Goal: Task Accomplishment & Management: Complete application form

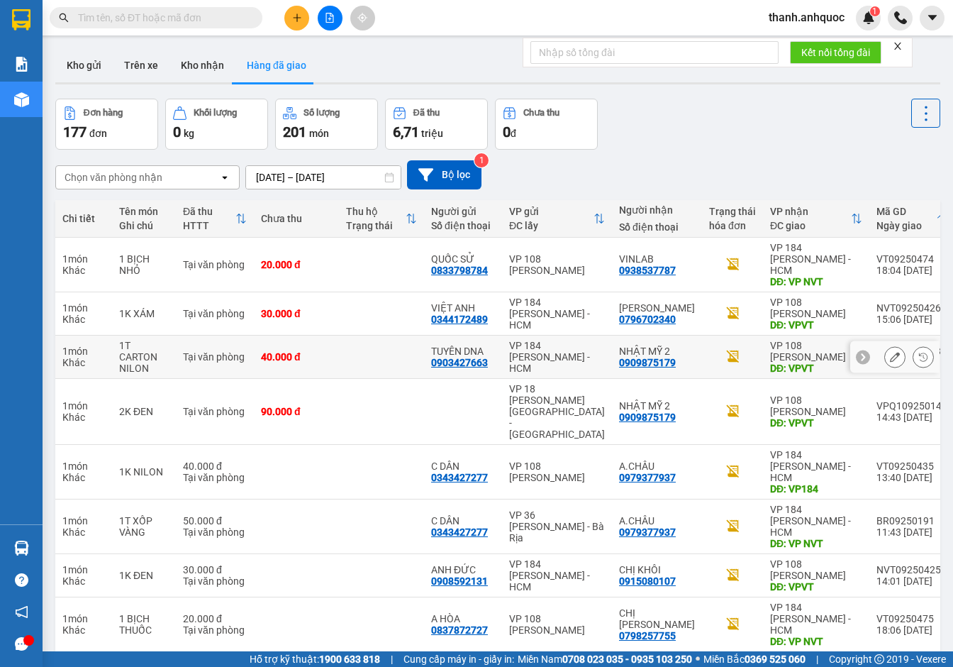
scroll to position [83, 0]
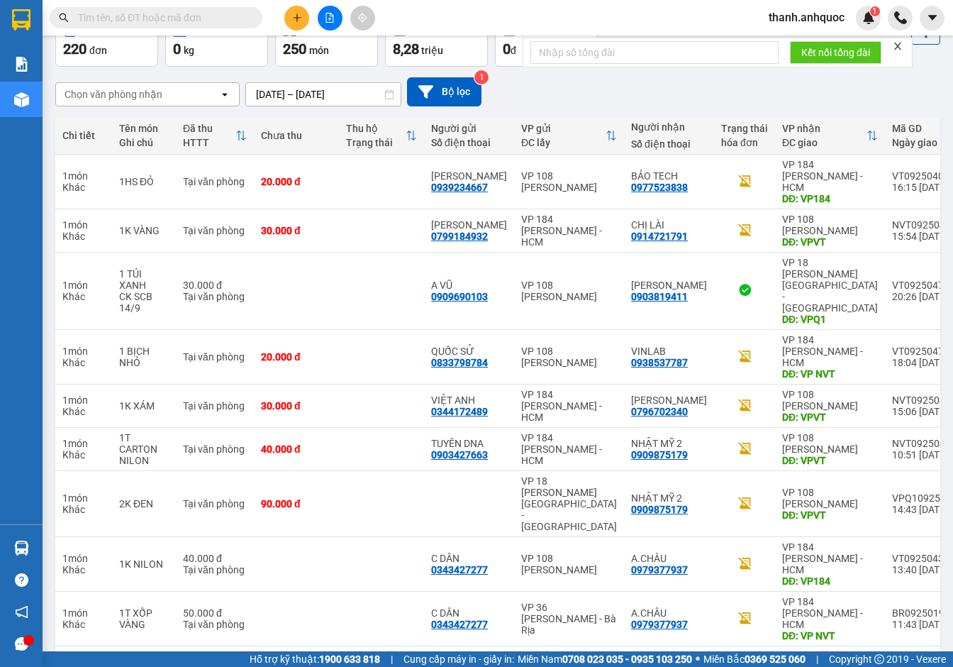
click at [372, 93] on input "[DATE] – [DATE]" at bounding box center [323, 94] width 155 height 23
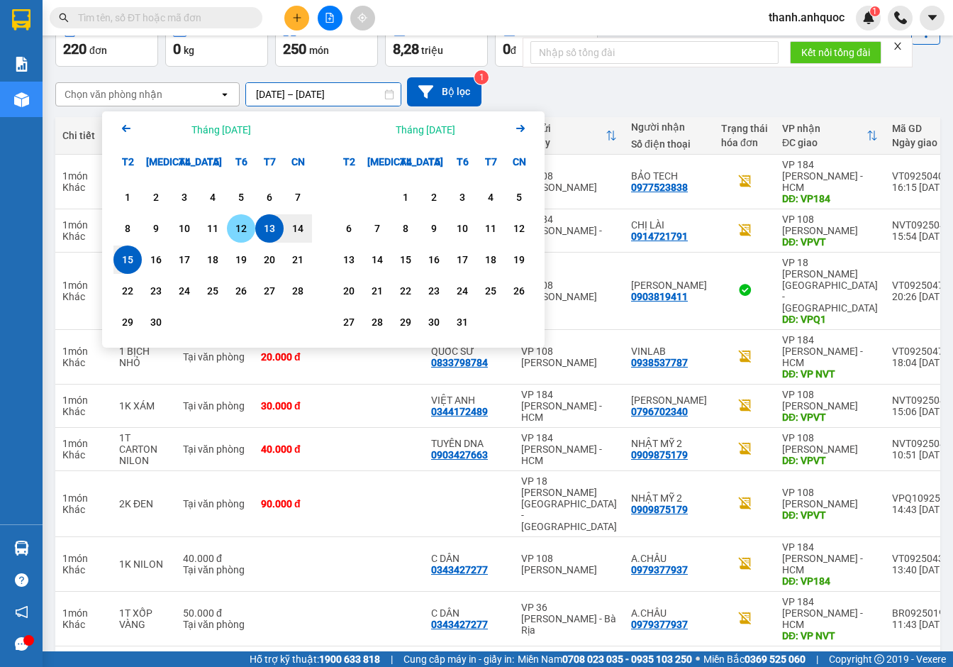
click at [239, 230] on div "12" at bounding box center [241, 228] width 20 height 17
click at [126, 255] on div "15" at bounding box center [128, 259] width 20 height 17
type input "[DATE] – [DATE]"
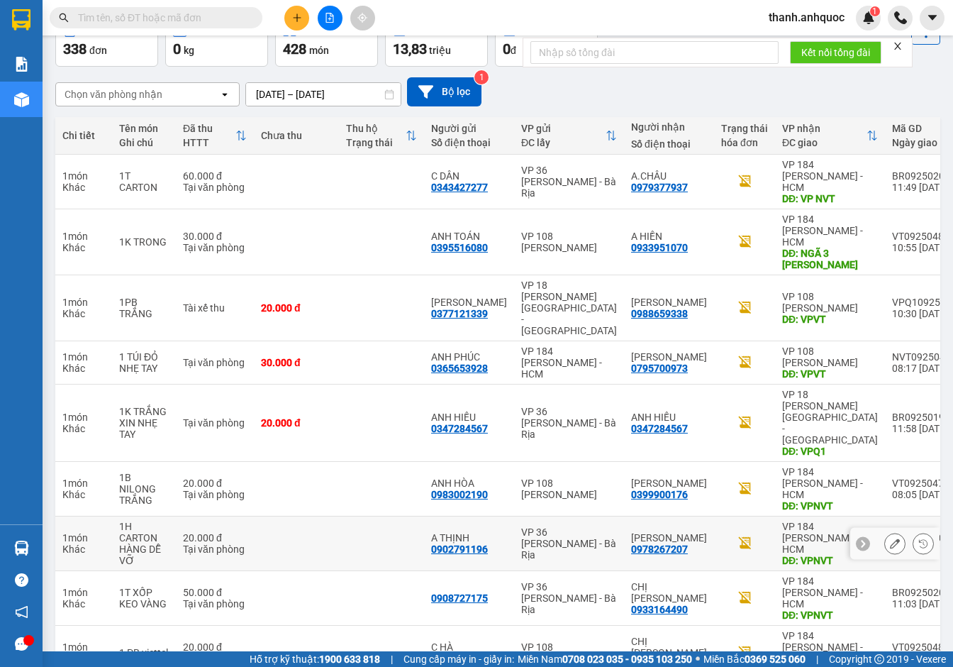
scroll to position [106, 0]
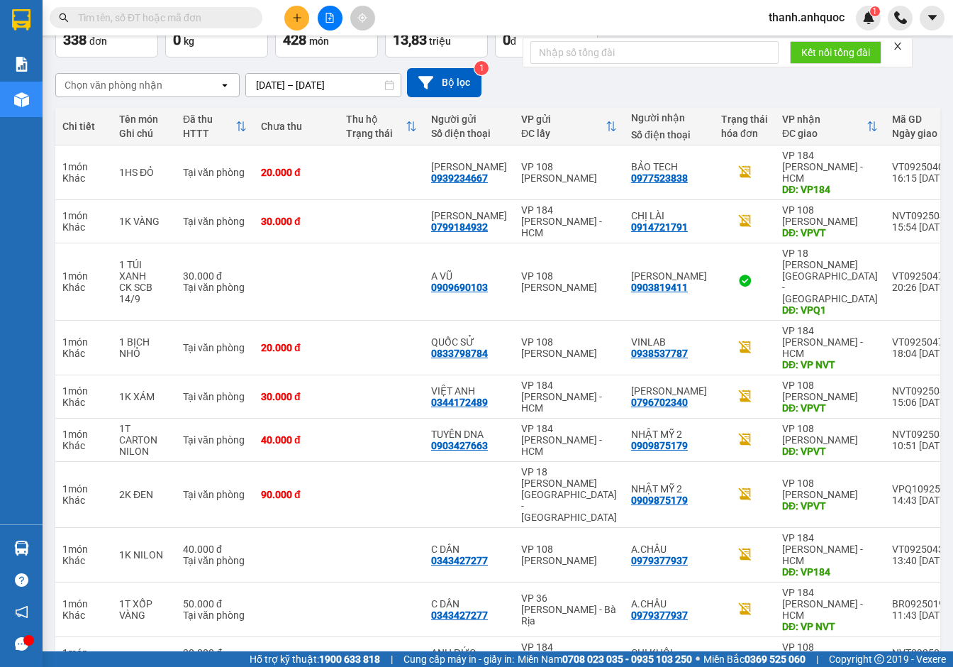
scroll to position [94, 0]
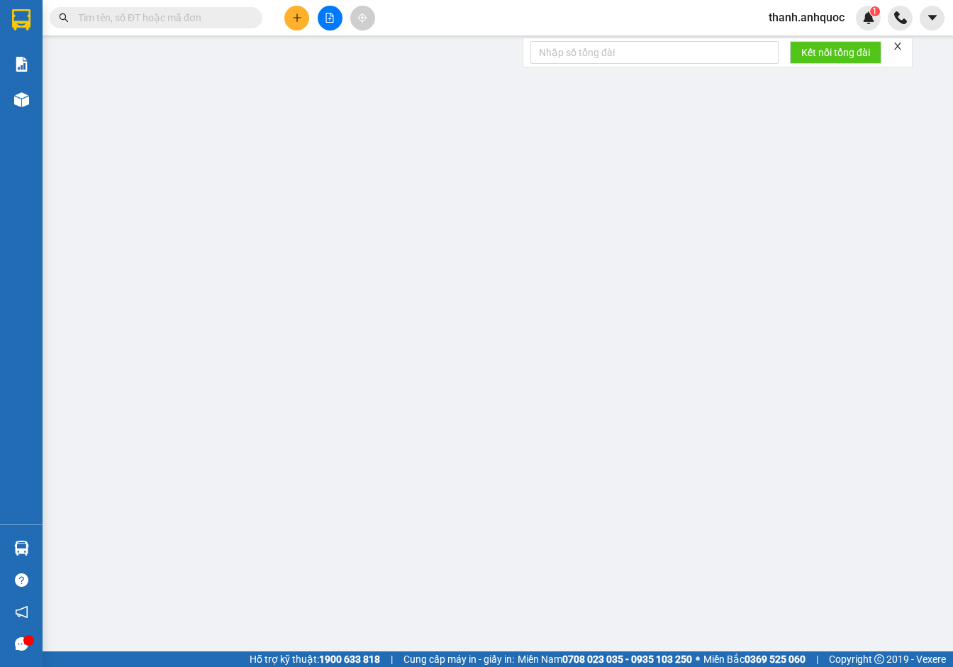
type input "0934888299"
type input "CÔ DUYÊN"
type input "0935184700"
type input "[PERSON_NAME]"
type input "VP184"
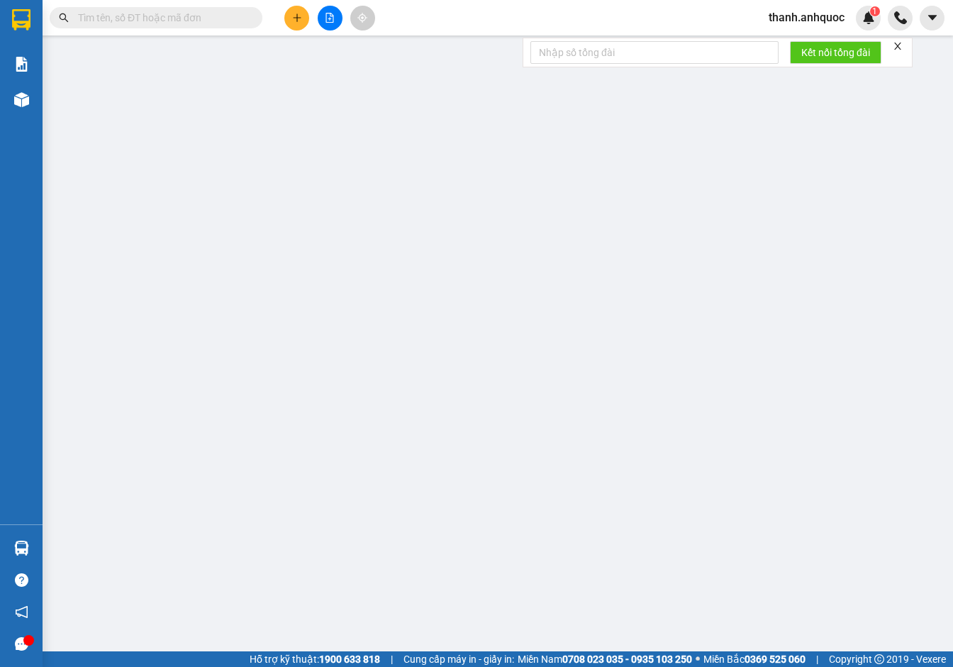
type input "70.000"
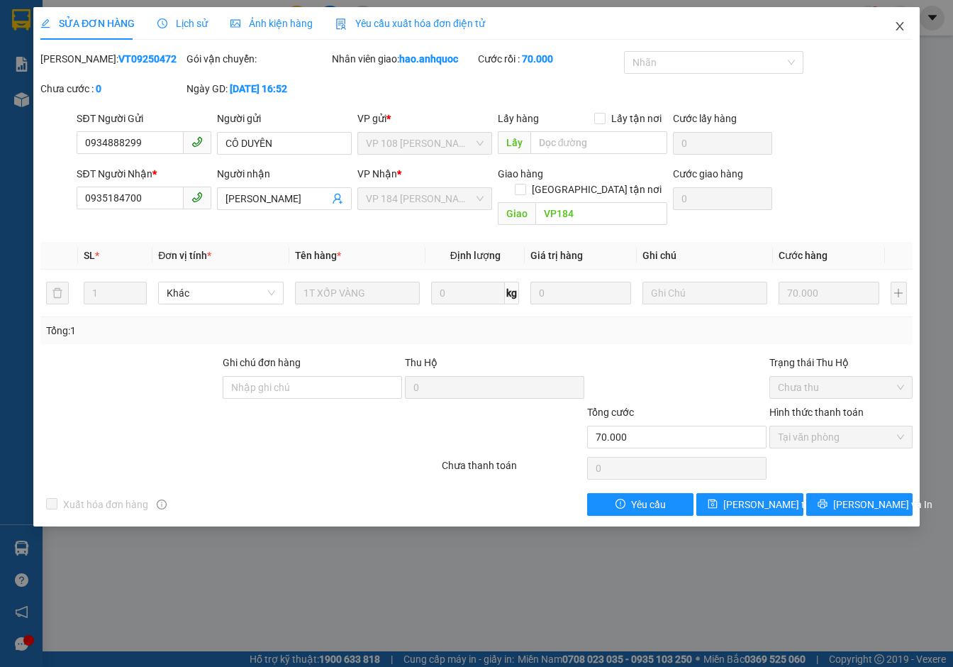
click at [900, 28] on icon "close" at bounding box center [900, 26] width 8 height 9
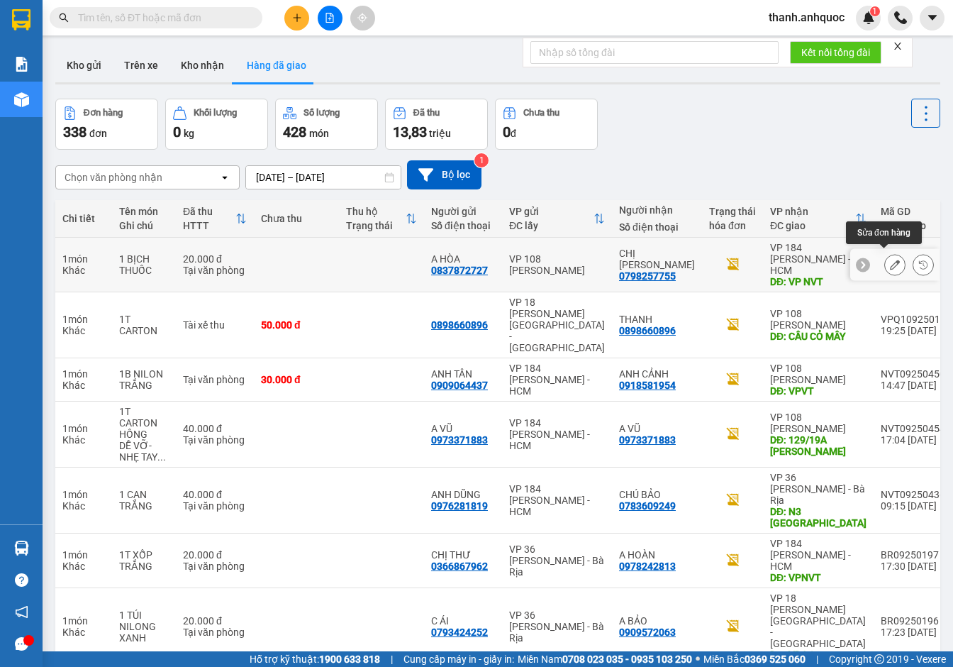
click at [892, 258] on button at bounding box center [895, 265] width 20 height 25
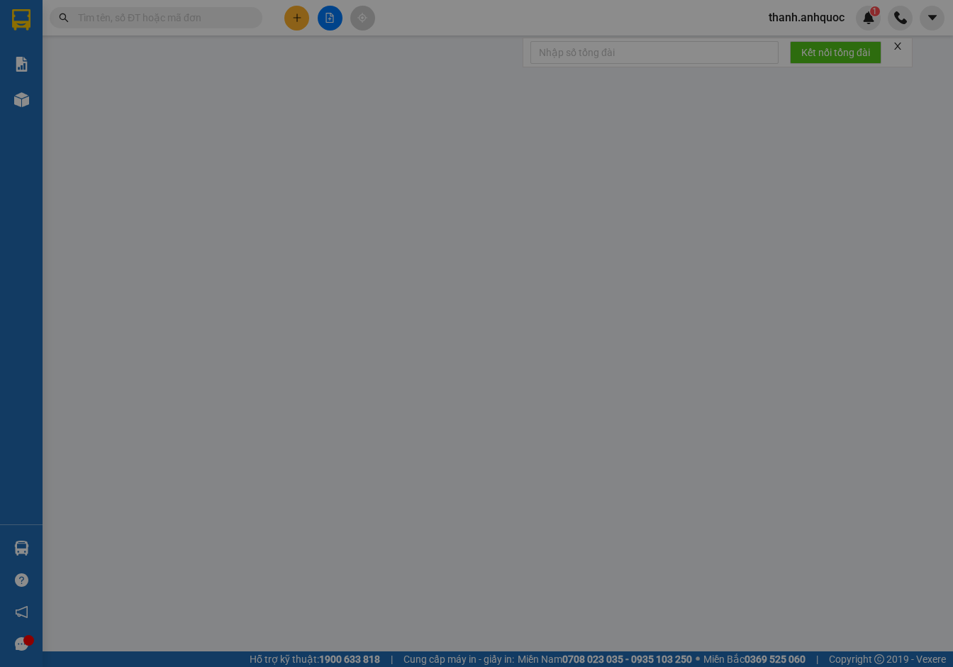
type input "0837872727"
type input "A HÒA"
type input "0798257755"
type input "CHỊ [PERSON_NAME]"
type input "VP NVT"
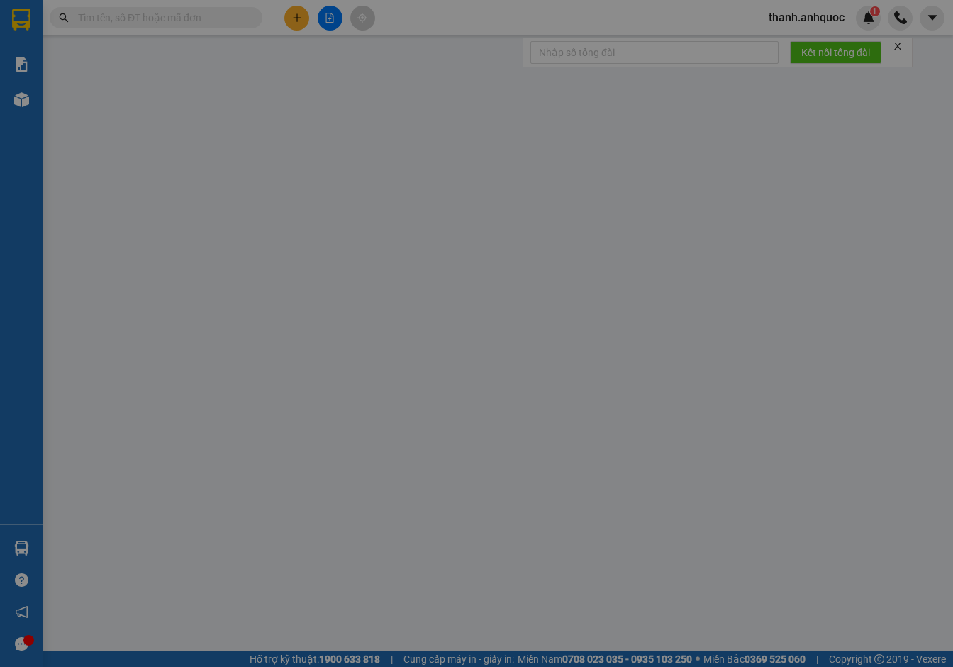
type input "20.000"
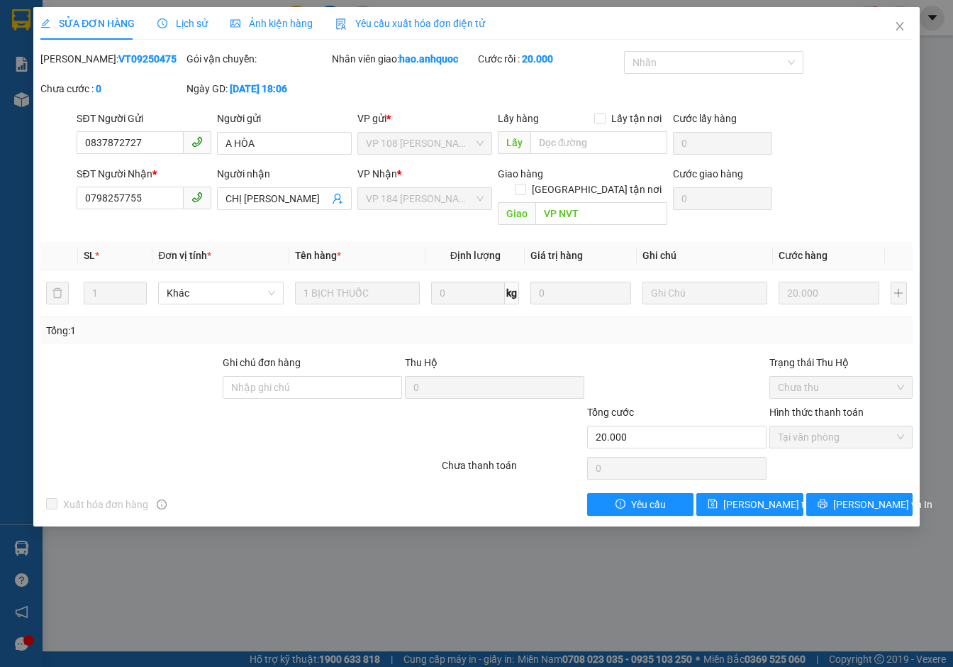
click at [365, 18] on span "Yêu cầu xuất hóa đơn điện tử" at bounding box center [411, 23] width 150 height 11
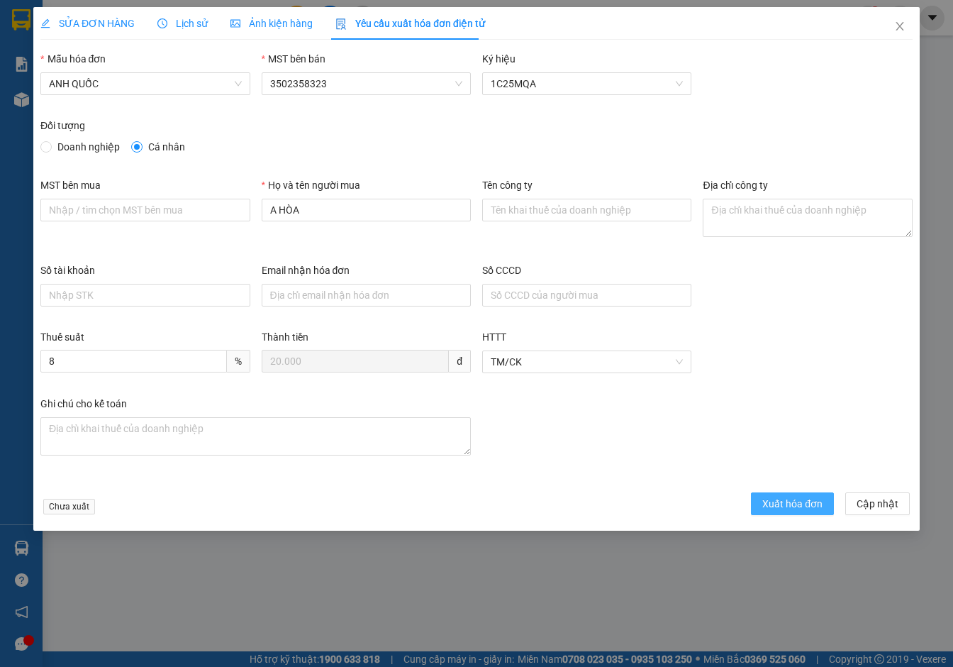
click at [778, 503] on span "Xuất hóa đơn" at bounding box center [793, 504] width 60 height 16
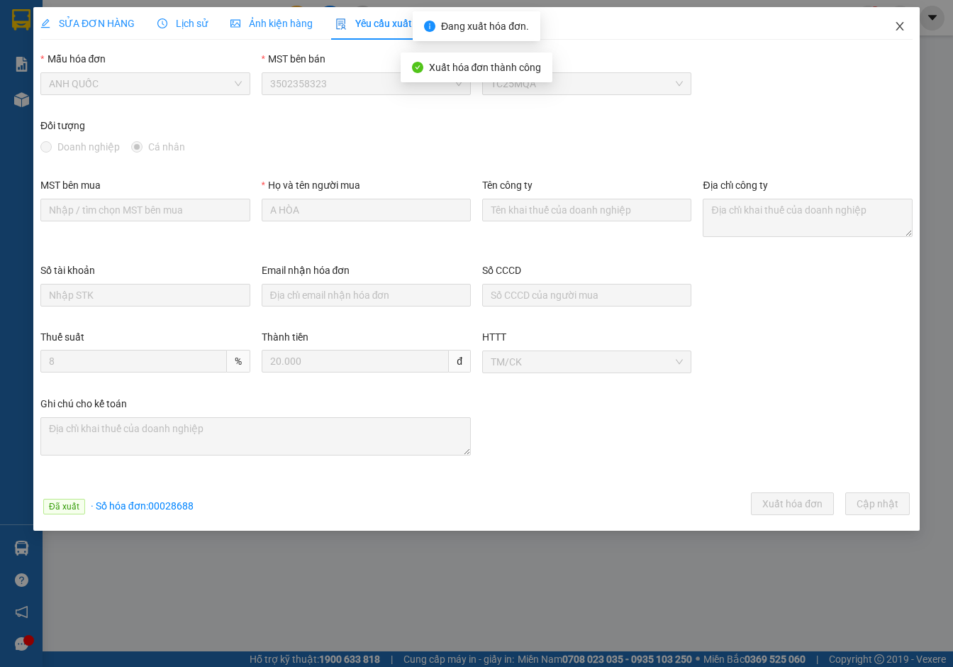
click at [903, 26] on icon "close" at bounding box center [900, 26] width 11 height 11
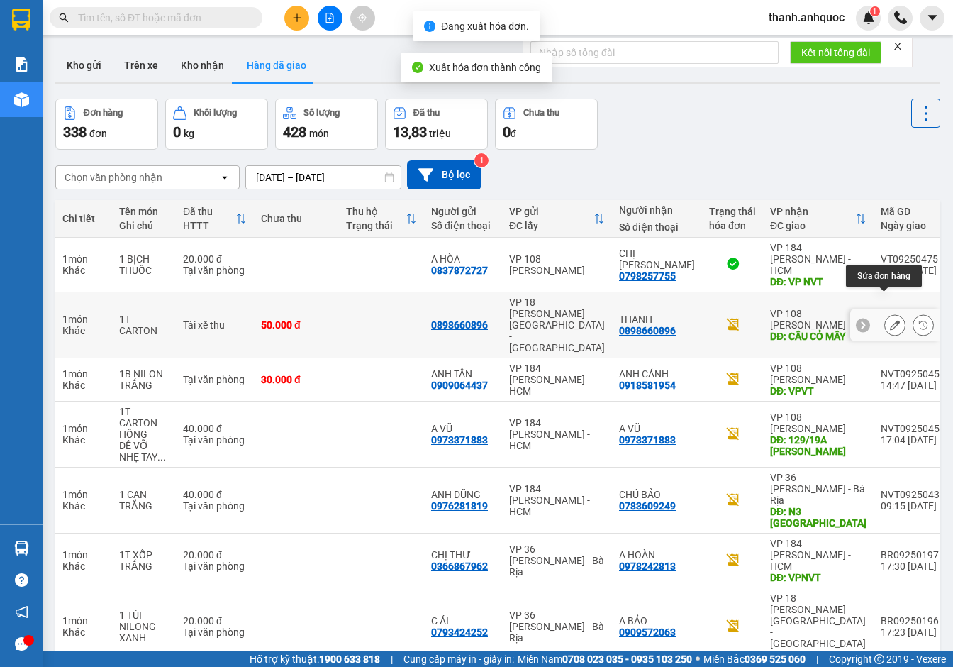
click at [885, 313] on button at bounding box center [895, 325] width 20 height 25
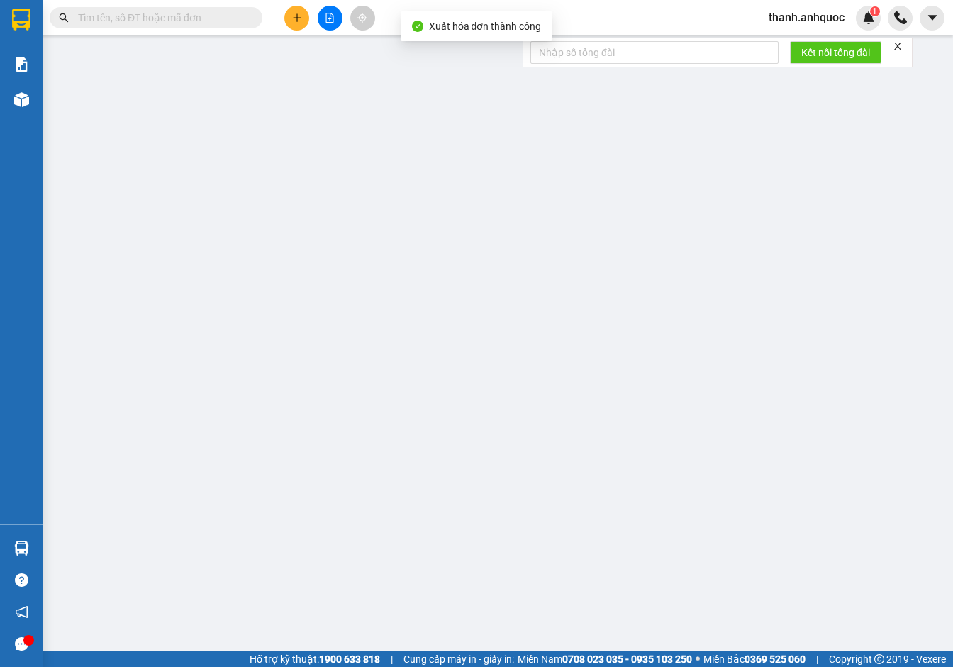
type input "0898660896"
type input "THANH"
type input "CẦU CỎ MÂY"
type input "50.000"
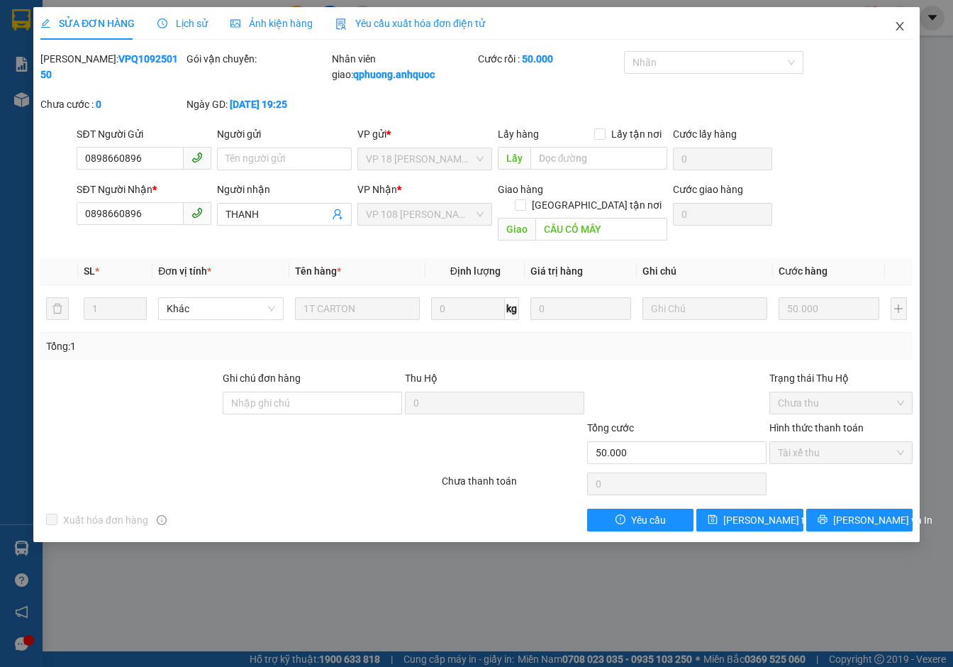
click at [897, 26] on icon "close" at bounding box center [900, 26] width 11 height 11
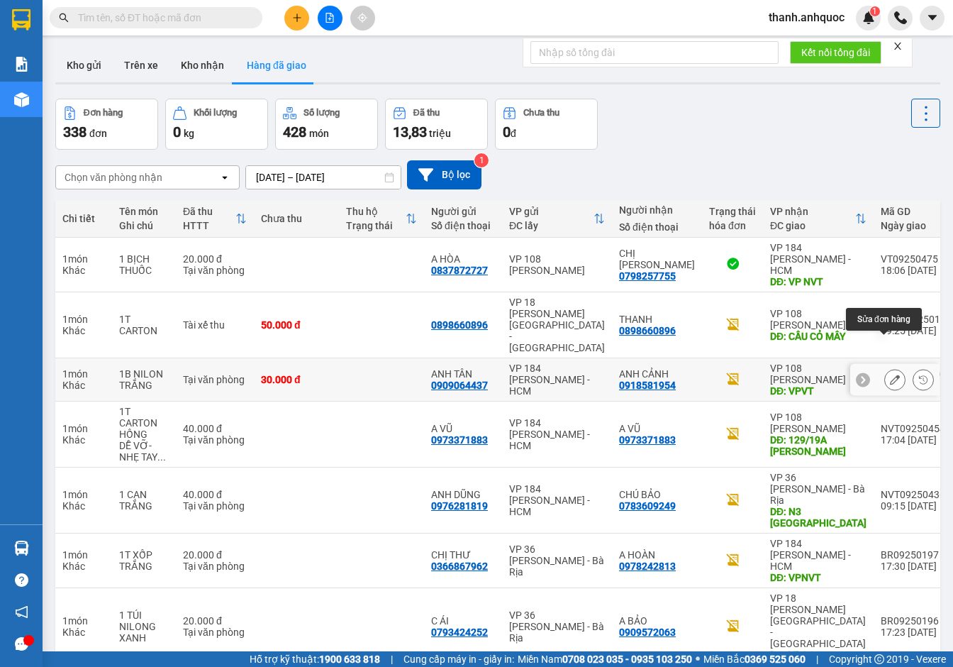
click at [890, 375] on icon at bounding box center [895, 380] width 10 height 10
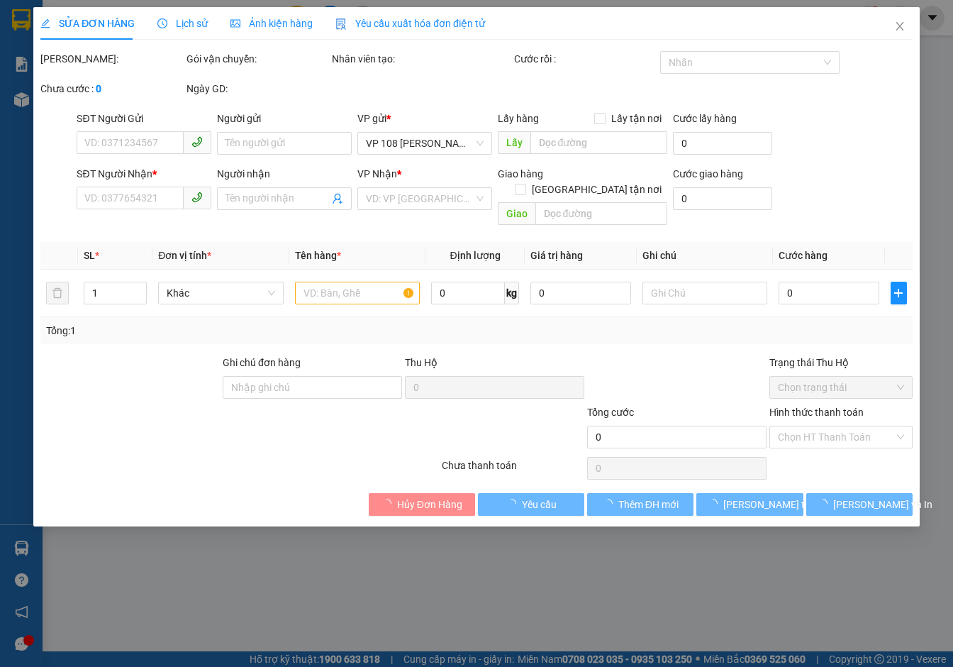
type input "0909064437"
type input "ANH TÂN"
type input "0918581954"
type input "ANH CẢNH"
type input "VPVT"
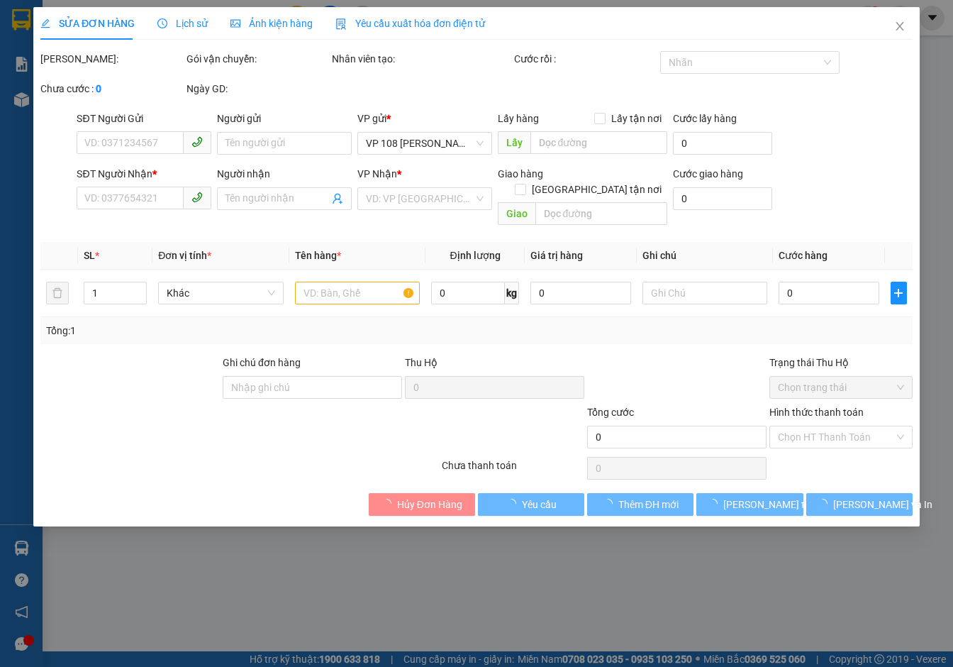
type input "30.000"
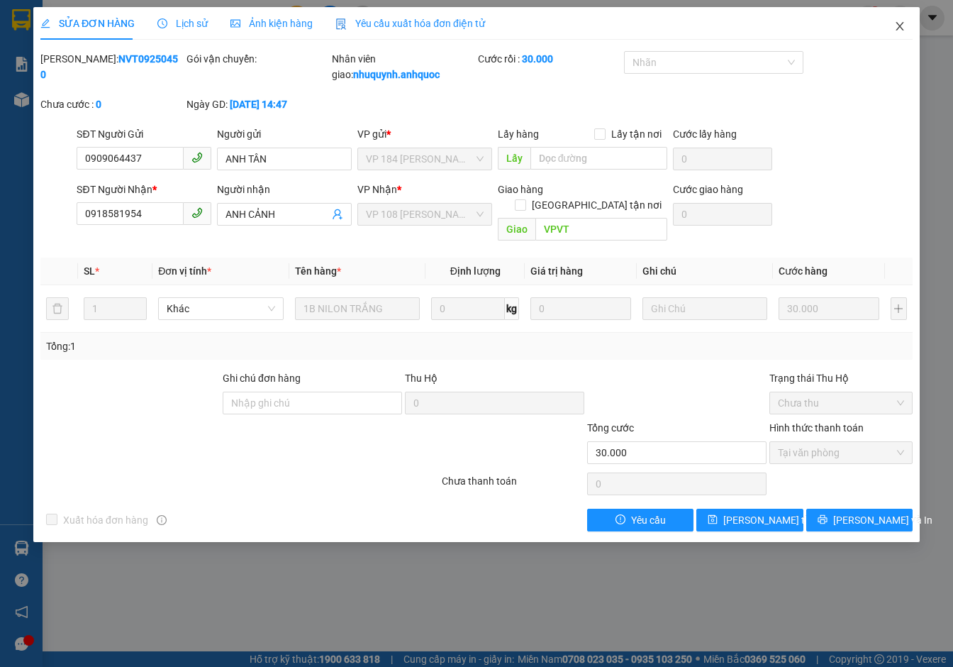
click at [899, 26] on icon "close" at bounding box center [900, 26] width 11 height 11
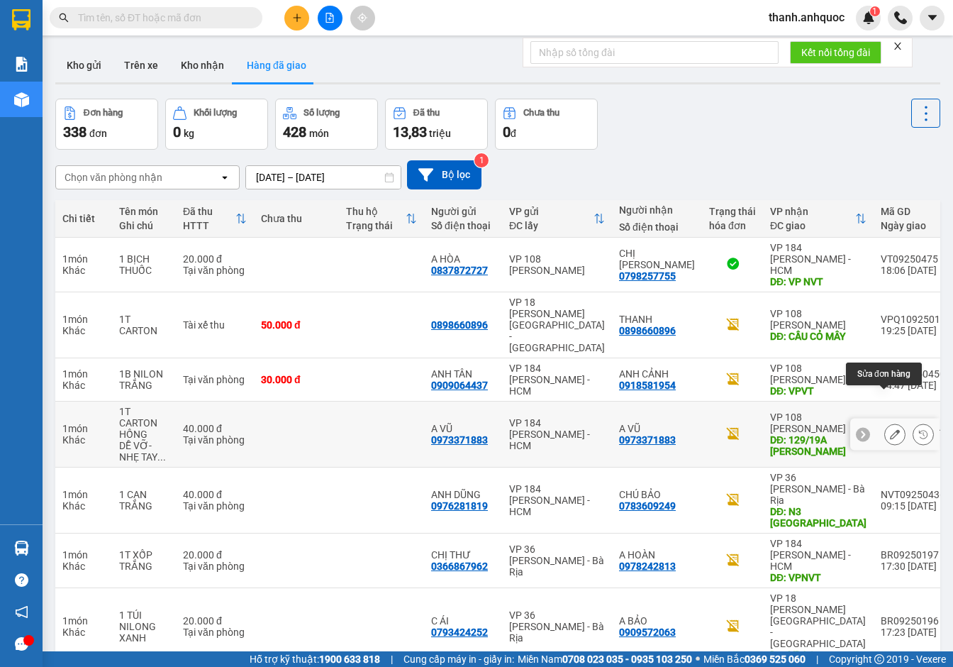
click at [890, 429] on icon at bounding box center [895, 434] width 10 height 10
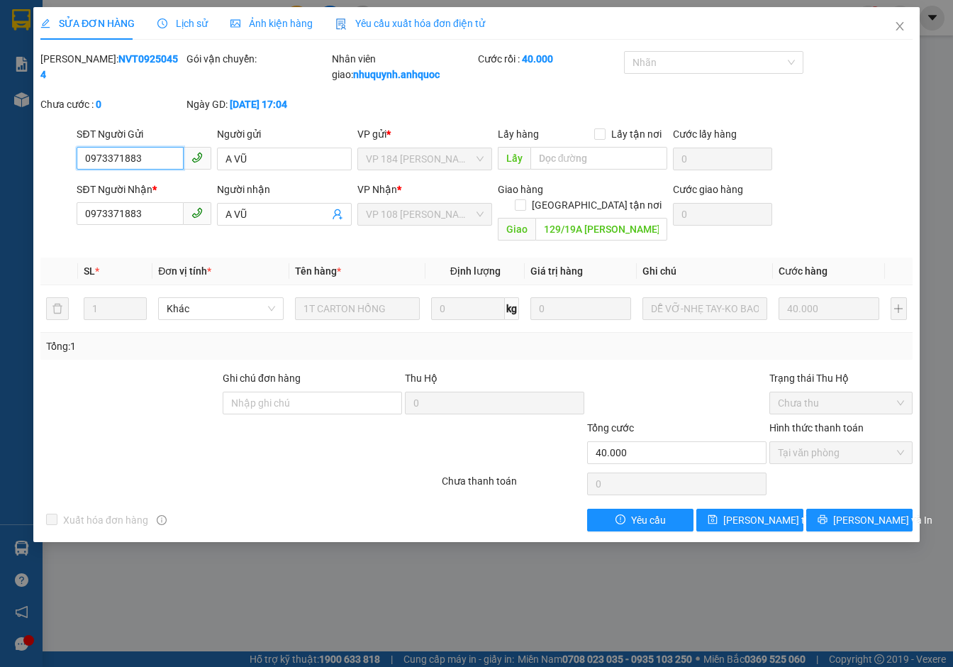
type input "0973371883"
type input "A VŨ"
type input "0973371883"
type input "A VŨ"
type input "129/19A [PERSON_NAME]"
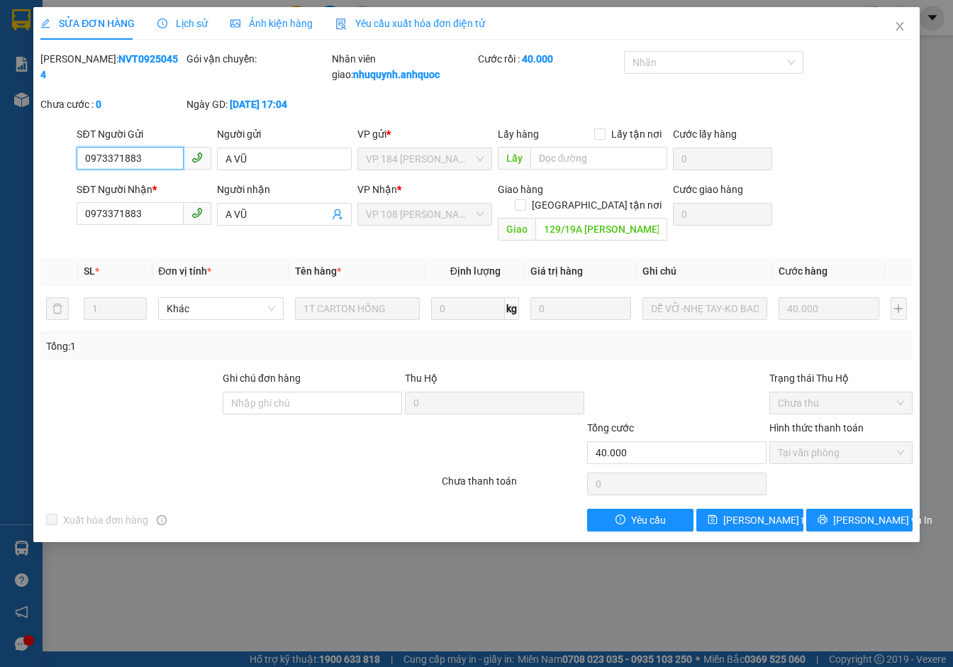
type input "40.000"
click at [901, 29] on icon "close" at bounding box center [900, 26] width 11 height 11
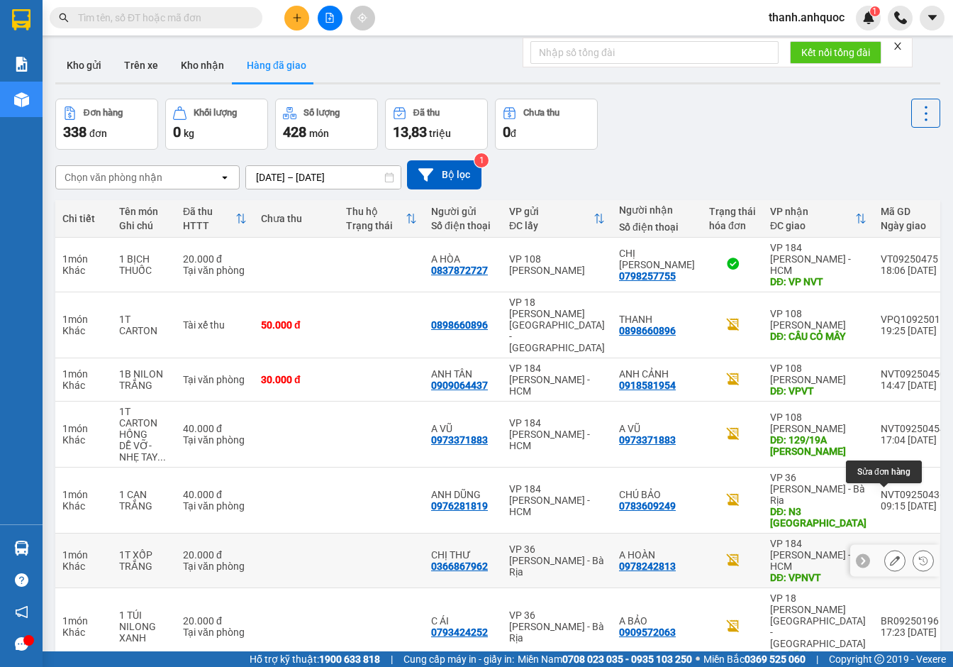
click at [885, 548] on button at bounding box center [895, 560] width 20 height 25
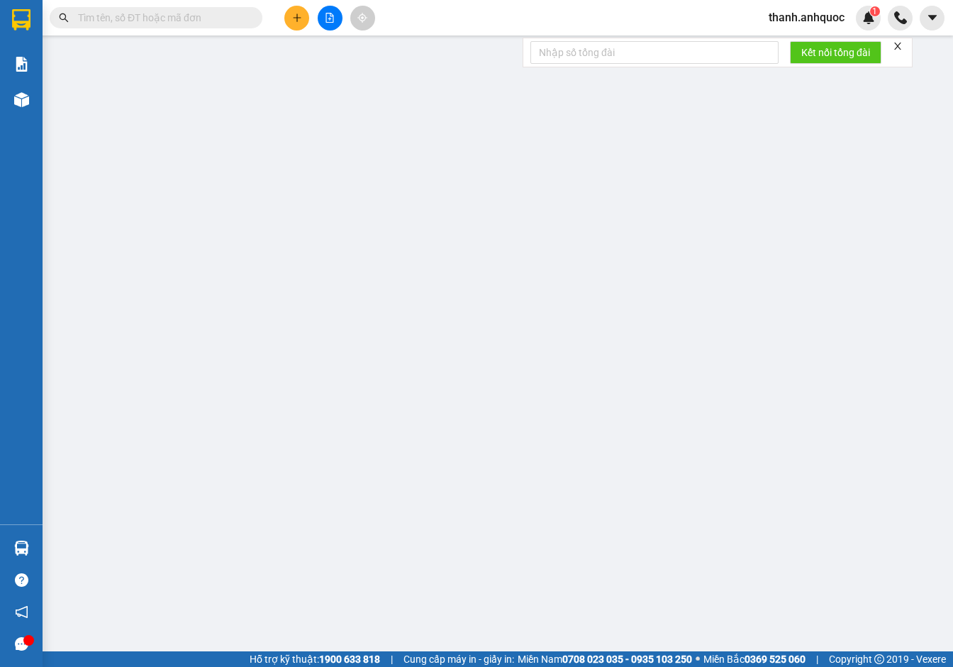
type input "0366867962"
type input "CHỊ THƯ"
type input "0978242813"
type input "A HOÀN"
type input "VPNVT"
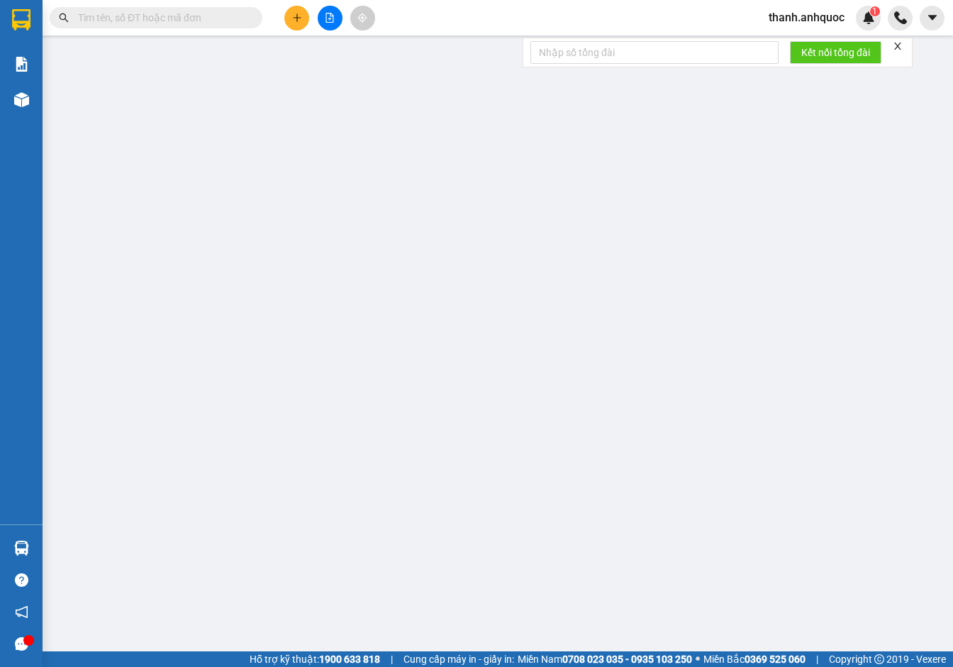
type input "20.000"
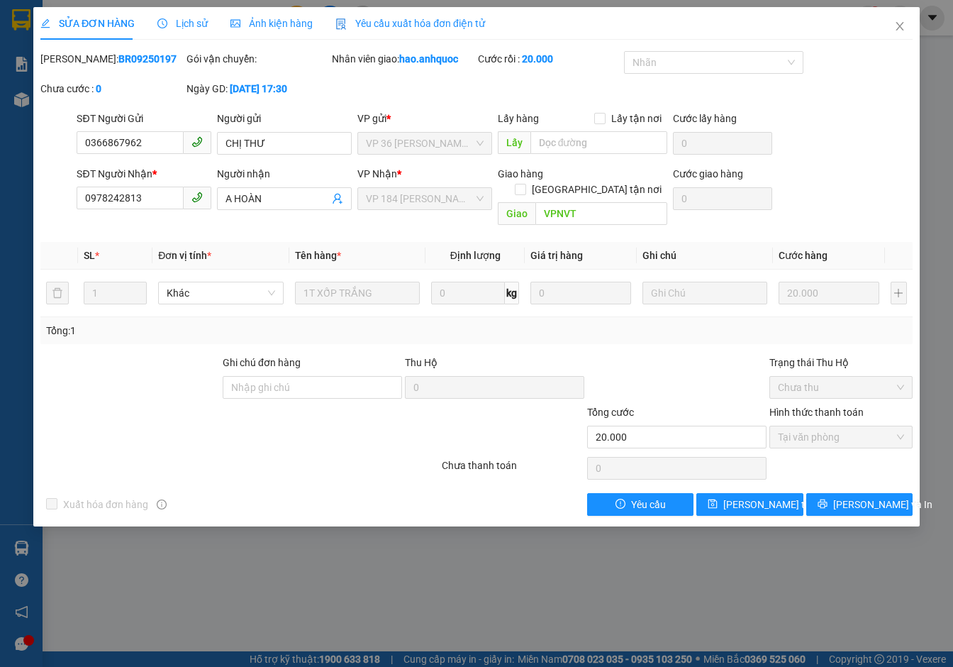
click at [402, 18] on span "Yêu cầu xuất hóa đơn điện tử" at bounding box center [411, 23] width 150 height 11
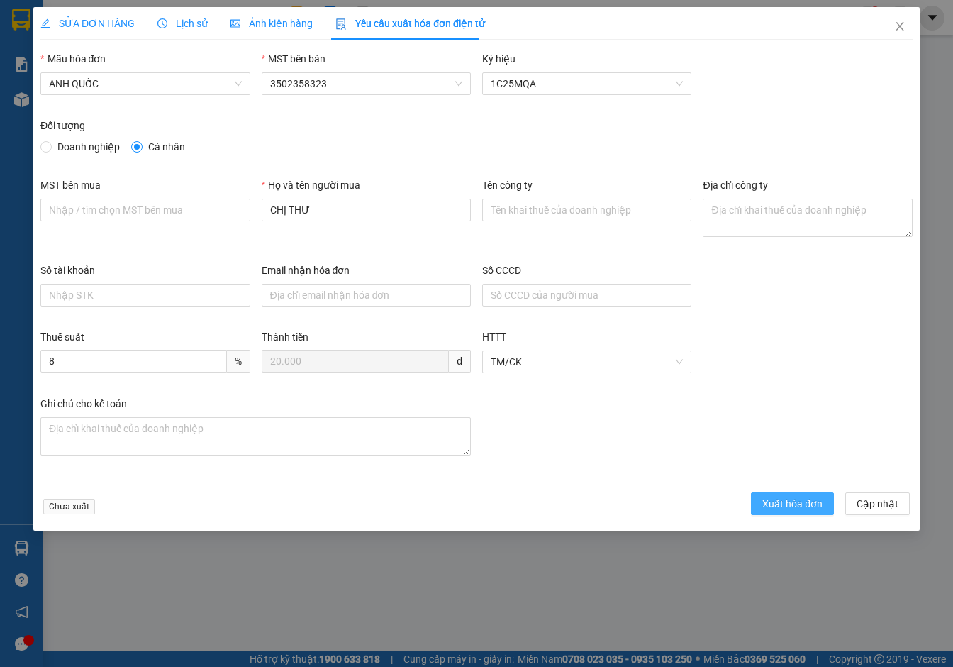
click at [788, 499] on span "Xuất hóa đơn" at bounding box center [793, 504] width 60 height 16
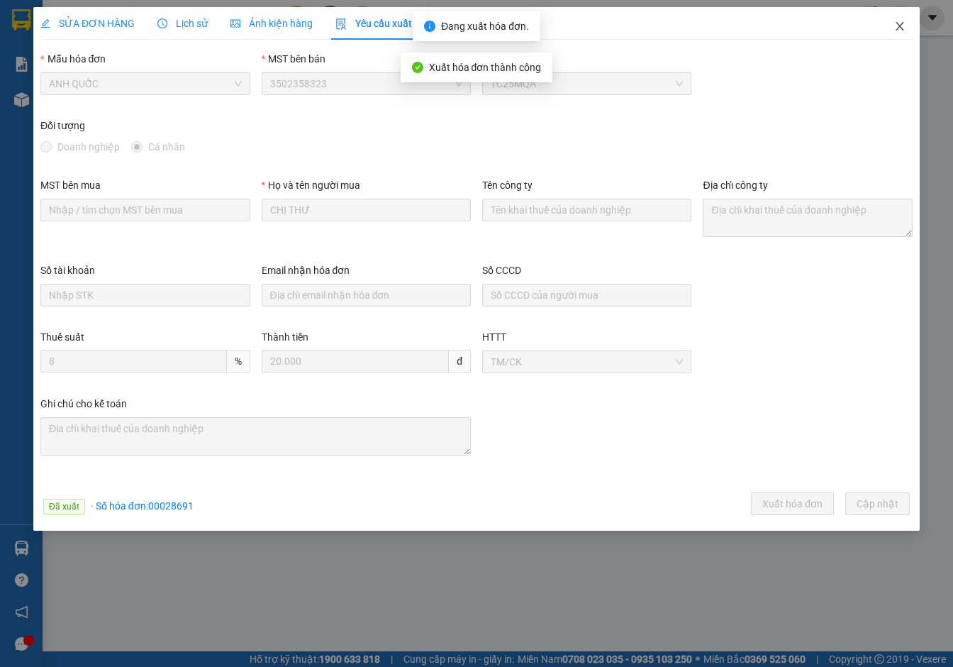
click at [900, 24] on icon "close" at bounding box center [900, 26] width 11 height 11
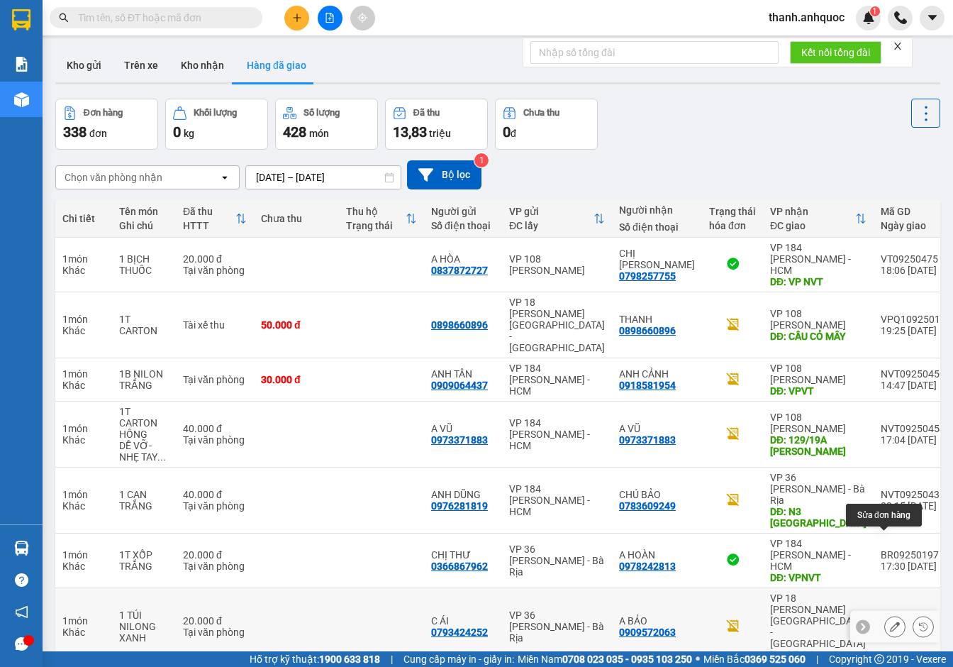
click at [890, 621] on icon at bounding box center [895, 626] width 10 height 10
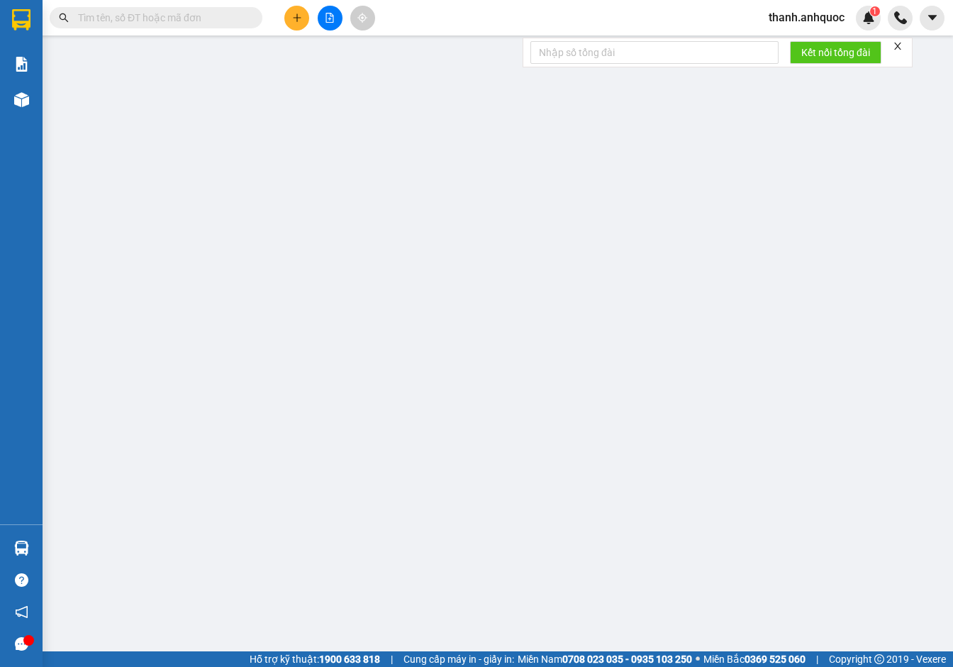
type input "0793424252"
type input "C ÁI"
type input "0909572063"
type input "A BẢO"
type input "VPQ1"
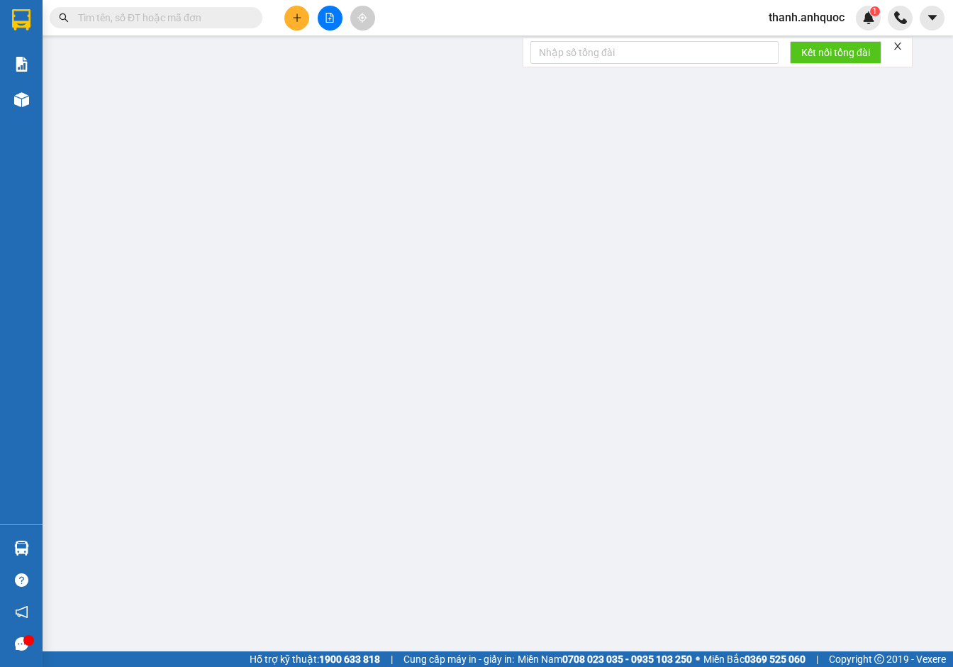
type input "20.000"
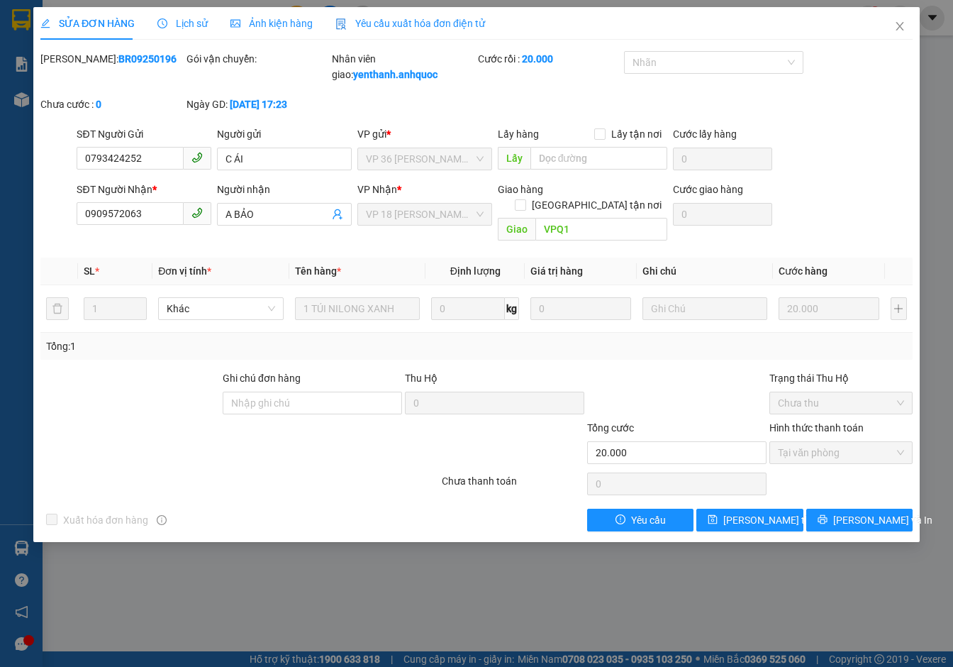
click at [423, 22] on span "Yêu cầu xuất hóa đơn điện tử" at bounding box center [411, 23] width 150 height 11
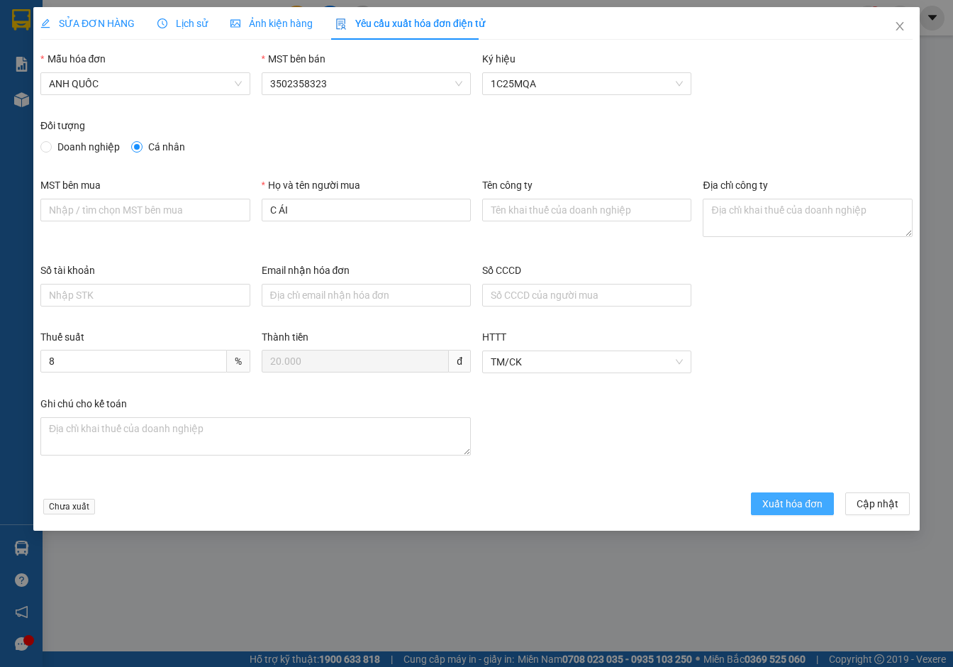
click at [780, 500] on span "Xuất hóa đơn" at bounding box center [793, 504] width 60 height 16
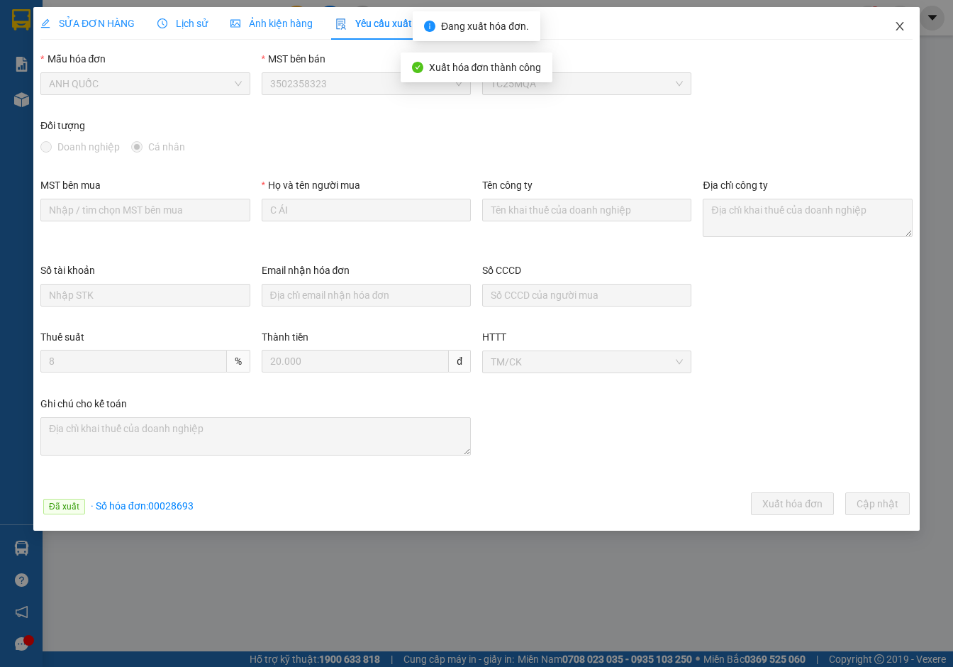
click at [901, 28] on icon "close" at bounding box center [900, 26] width 8 height 9
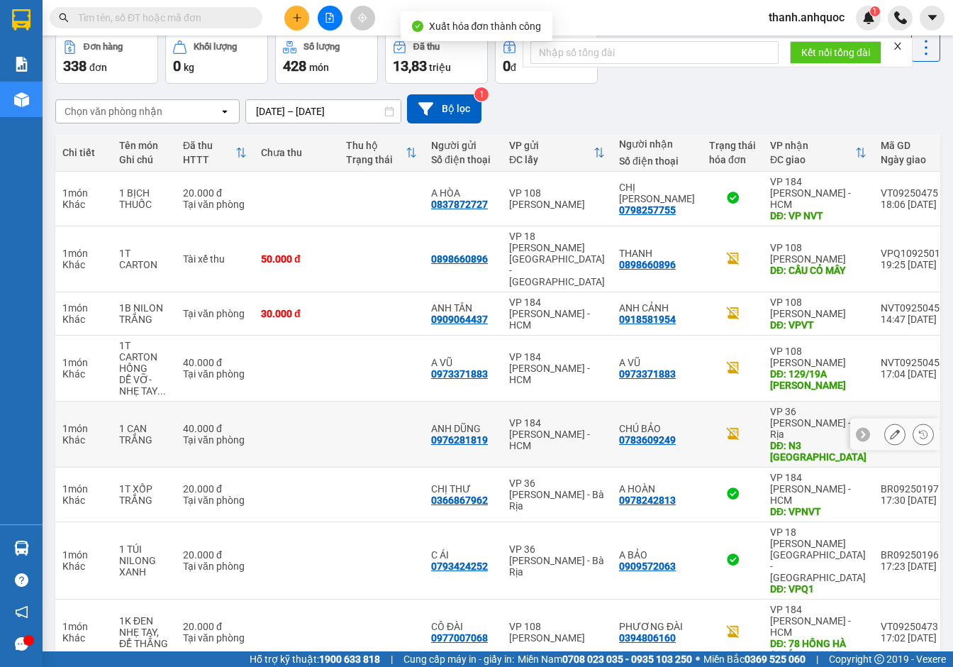
scroll to position [117, 0]
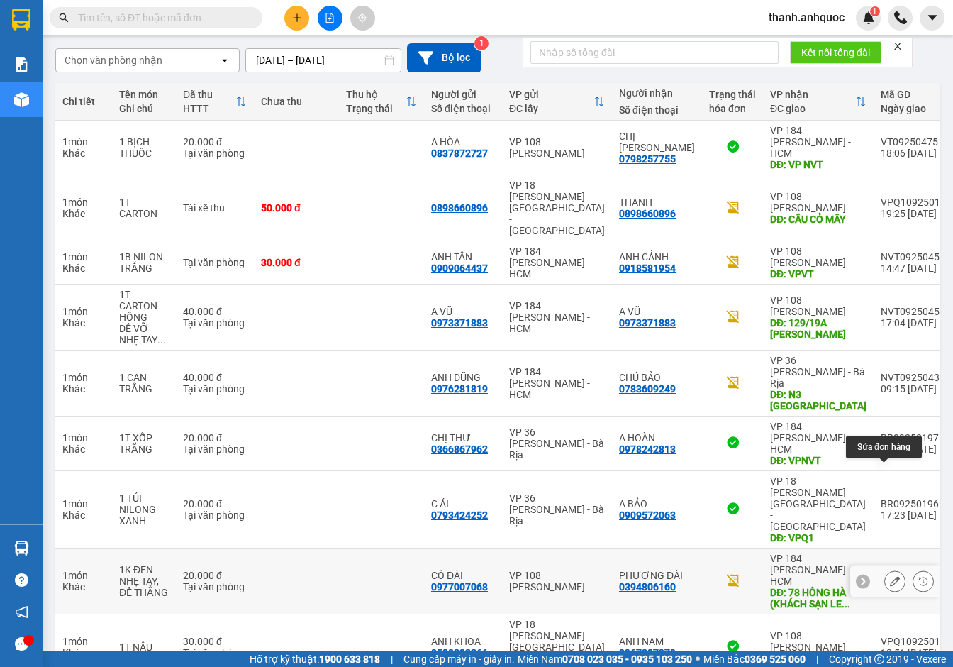
click at [885, 569] on button at bounding box center [895, 581] width 20 height 25
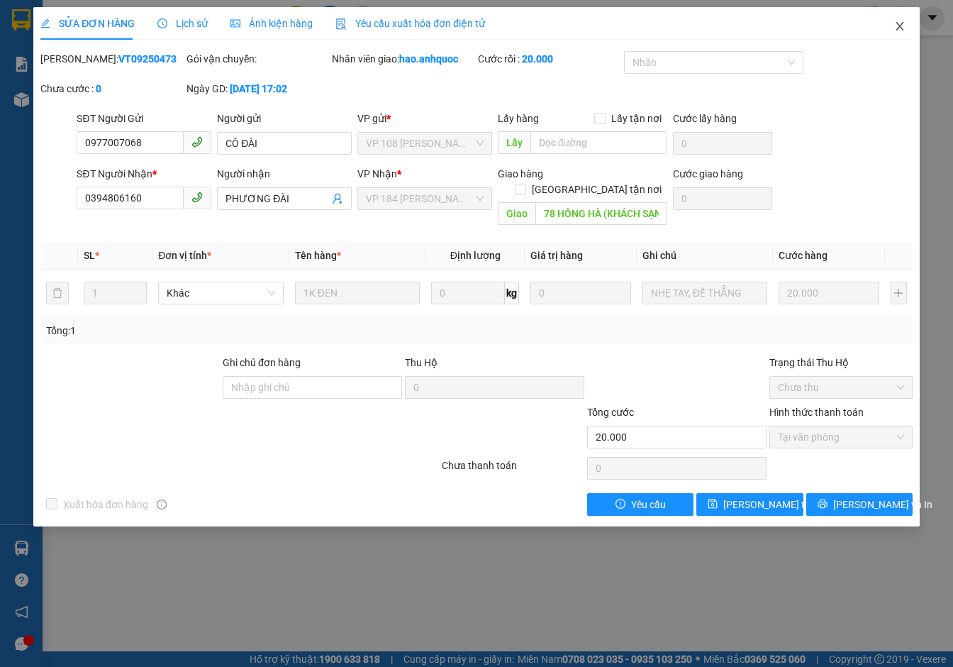
click at [900, 24] on icon "close" at bounding box center [900, 26] width 11 height 11
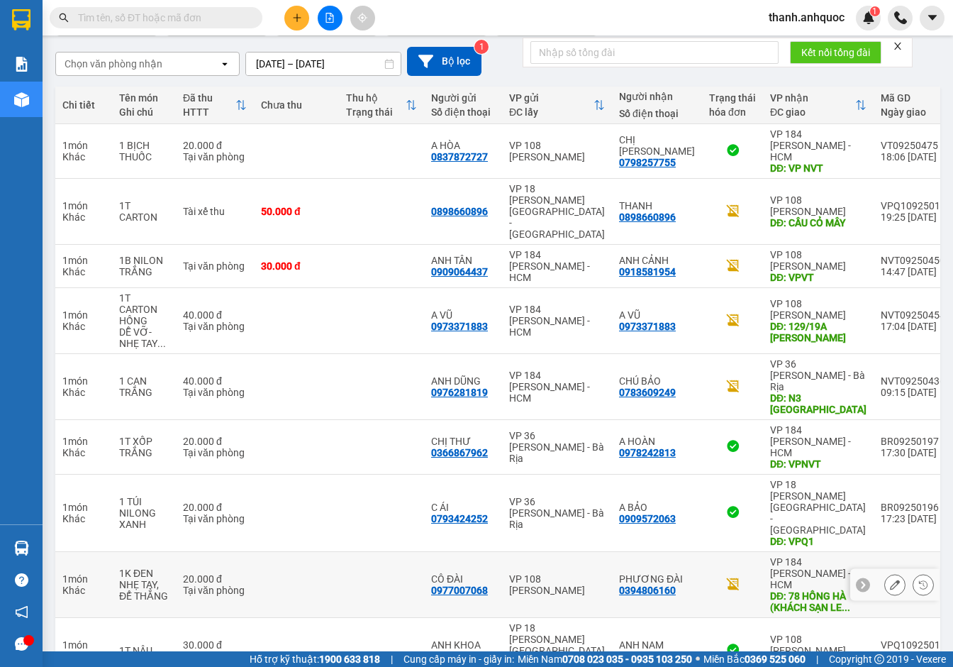
scroll to position [117, 0]
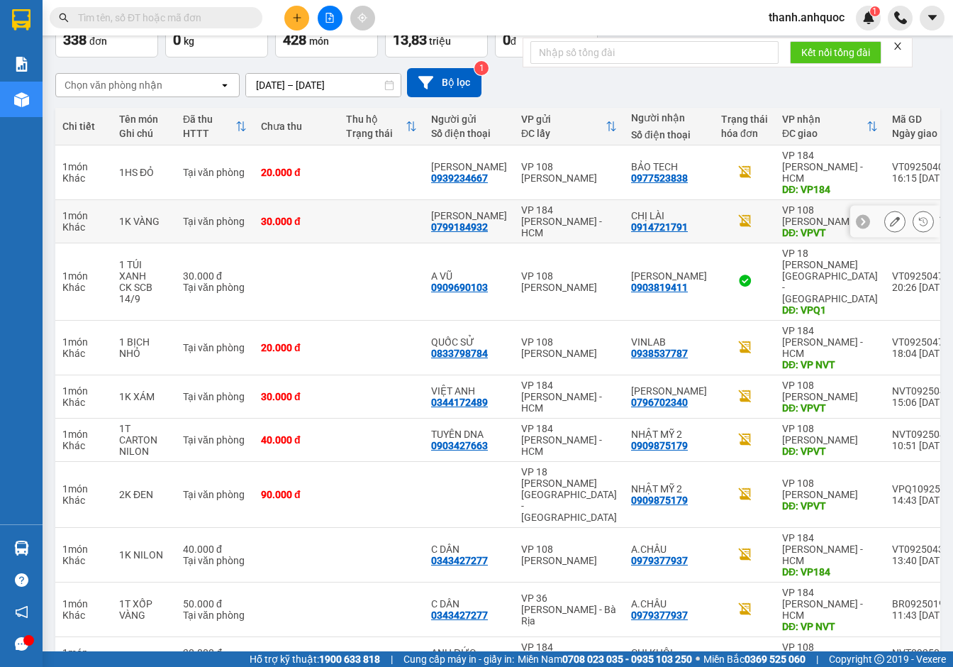
scroll to position [94, 0]
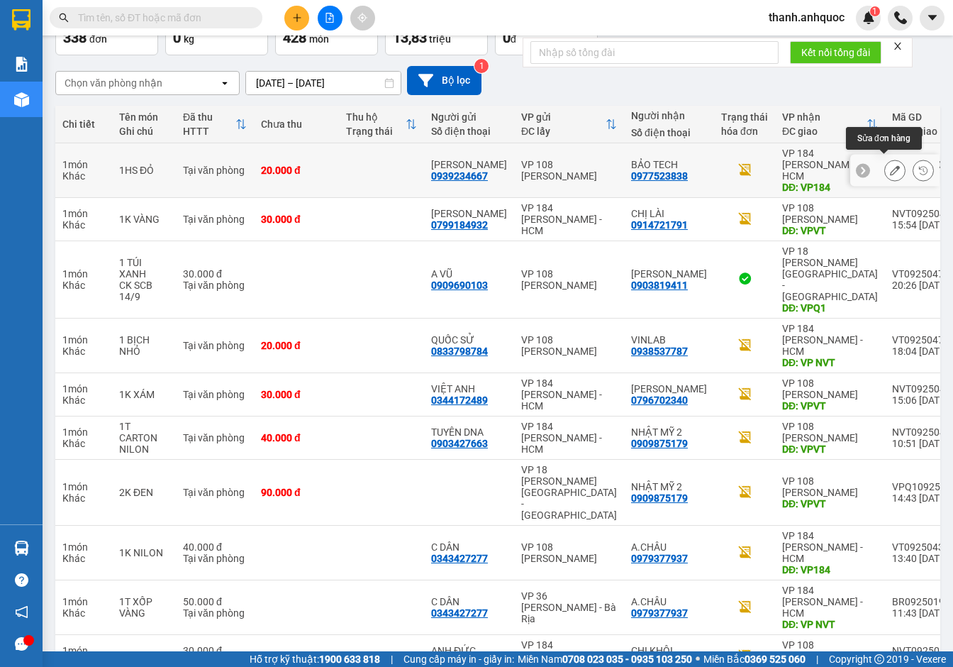
click at [890, 162] on button at bounding box center [895, 170] width 20 height 25
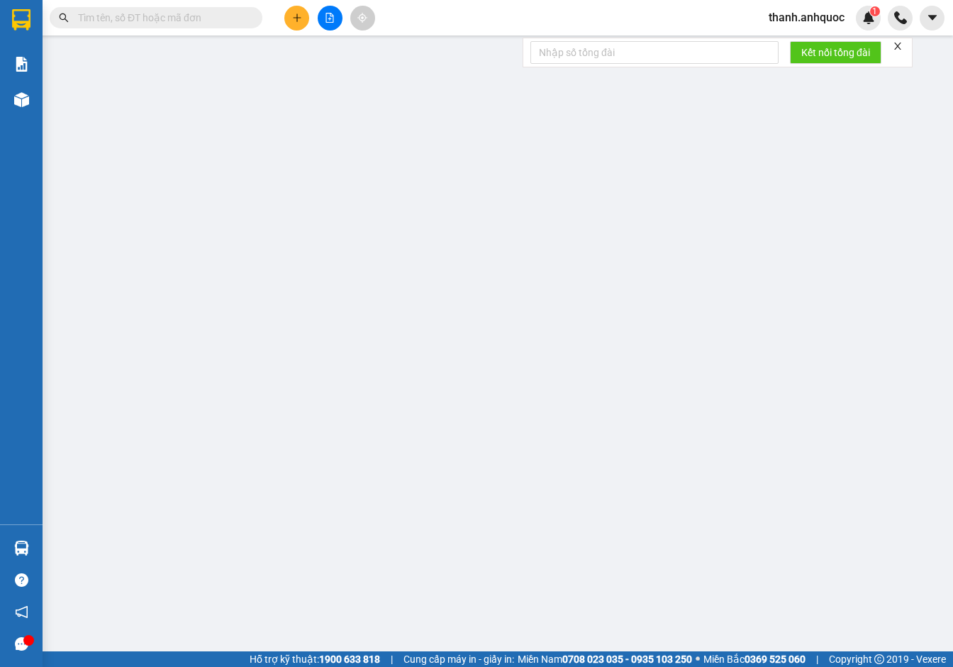
type input "0939234667"
type input "[PERSON_NAME]"
type input "0977523838"
type input "BẢO TECH"
type input "VP184"
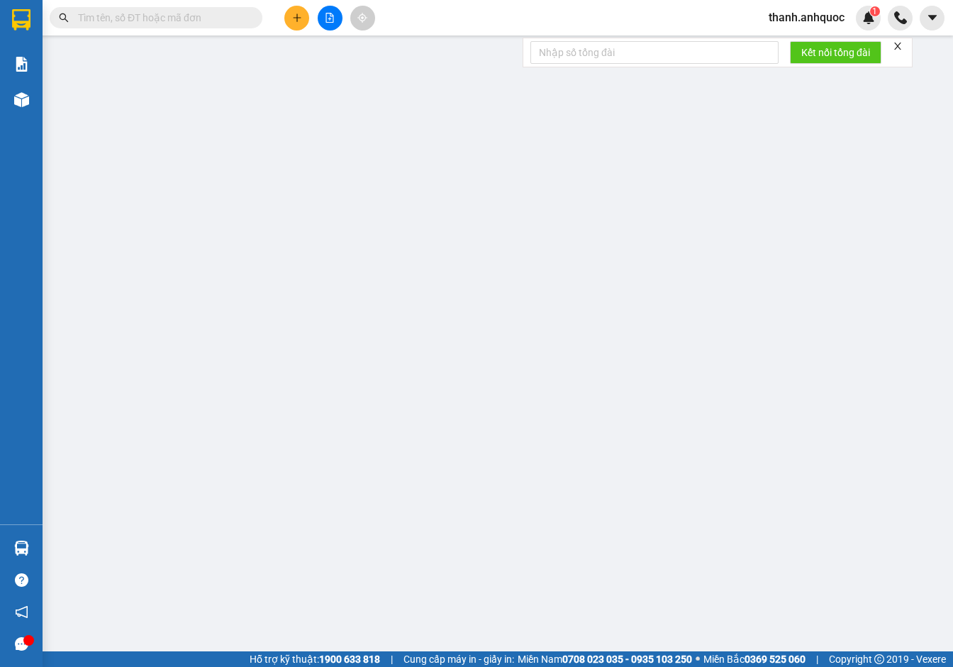
type input "TM 15/9 THỦY"
type input "20.000"
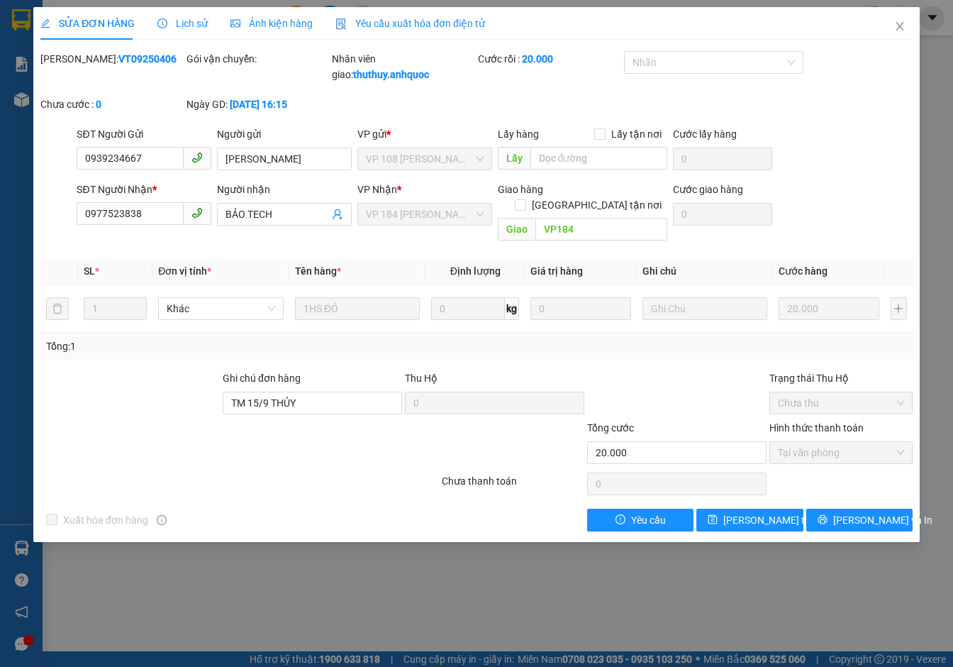
click at [453, 18] on span "Yêu cầu xuất hóa đơn điện tử" at bounding box center [411, 23] width 150 height 11
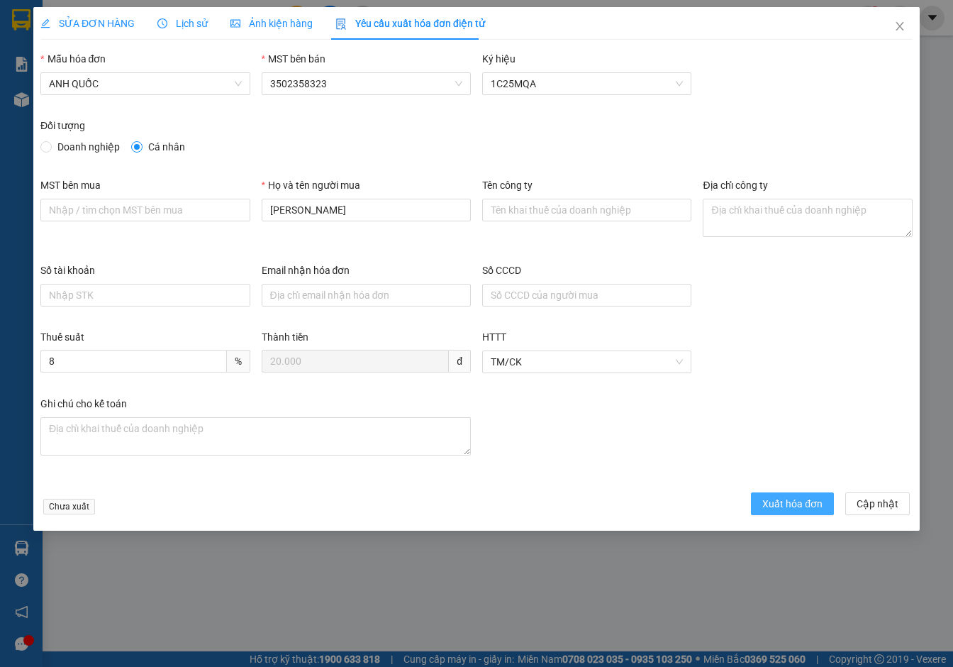
click at [786, 502] on span "Xuất hóa đơn" at bounding box center [793, 504] width 60 height 16
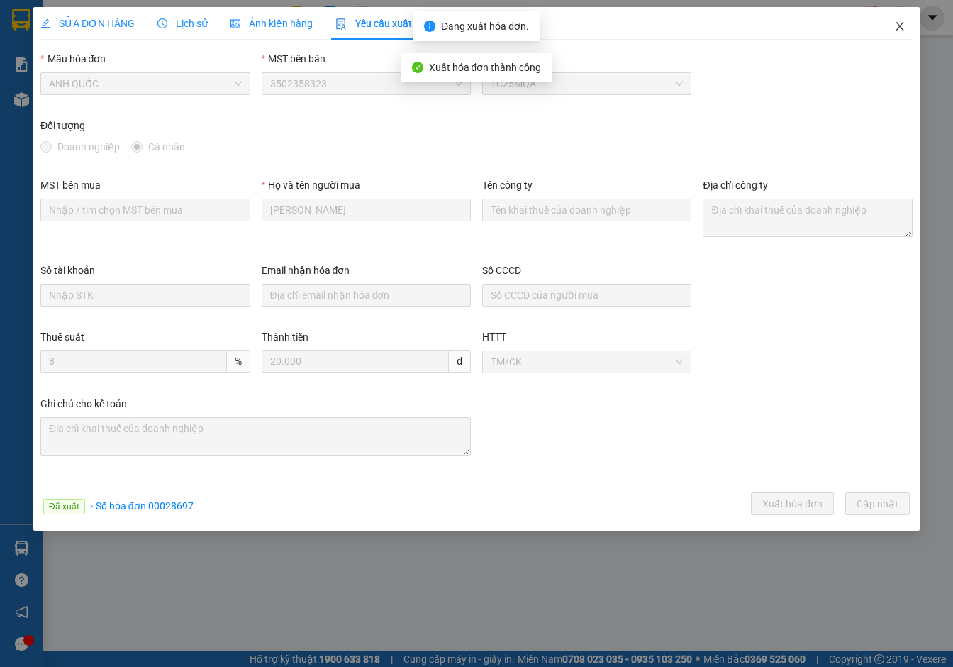
click at [903, 25] on icon "close" at bounding box center [900, 26] width 11 height 11
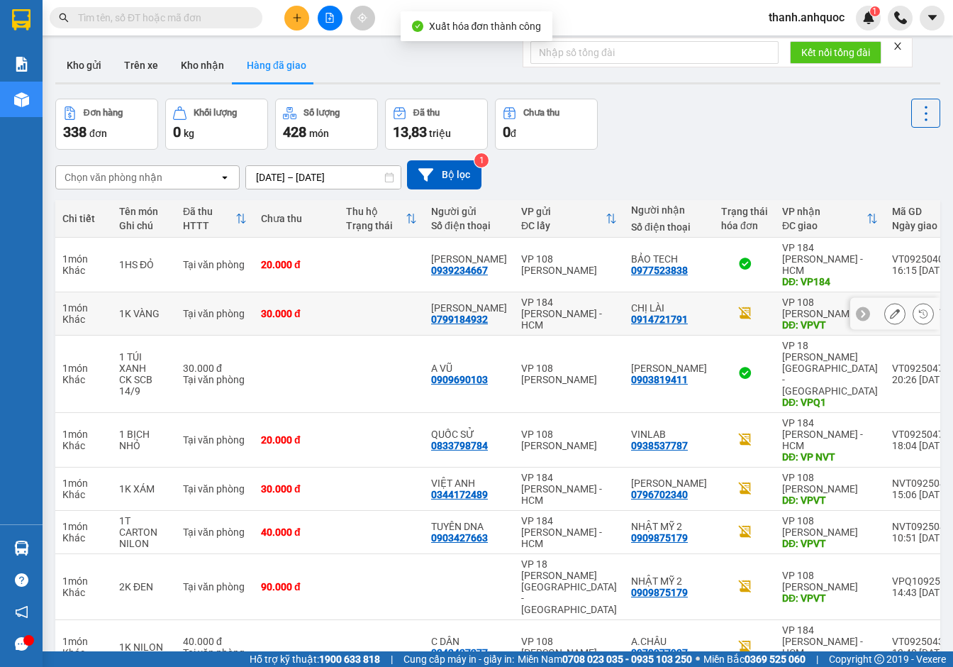
click at [890, 309] on icon at bounding box center [895, 314] width 10 height 10
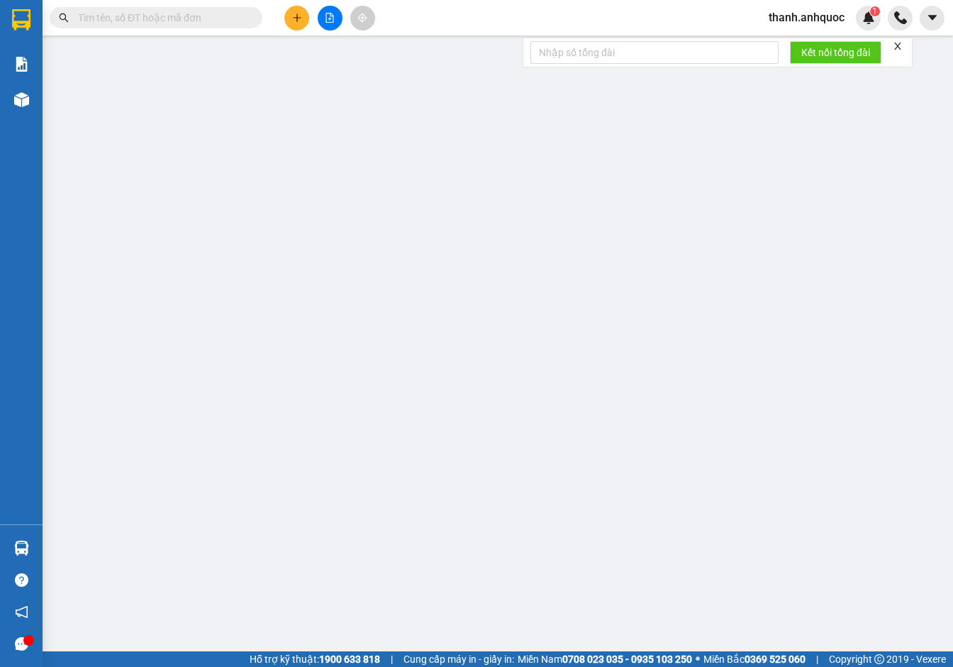
type input "0799184932"
type input "[PERSON_NAME]"
type input "0914721791"
type input "CHỊ LÀI"
type input "VPVT"
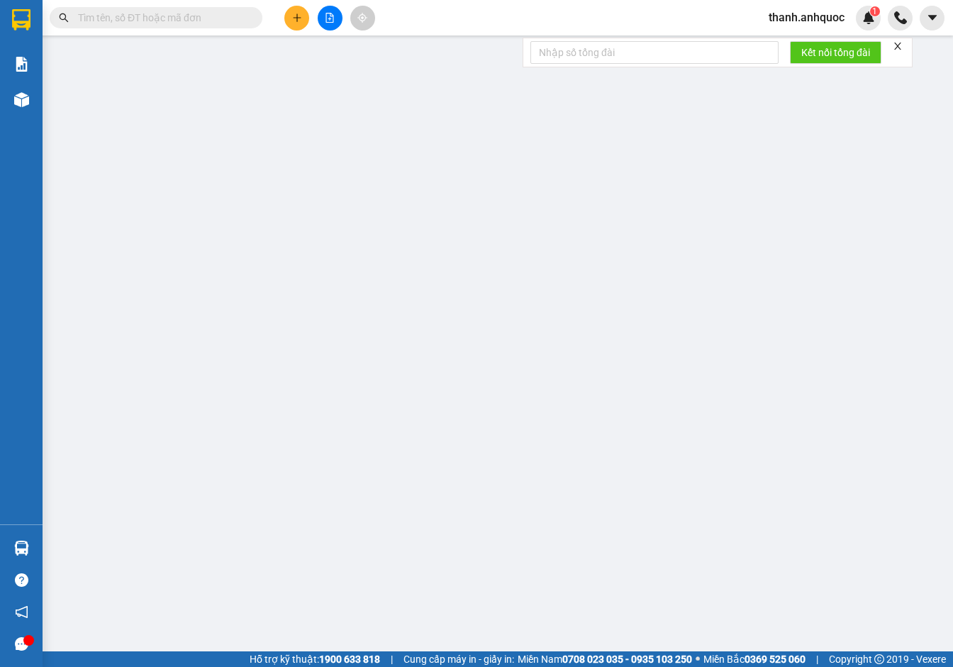
type input "30.000"
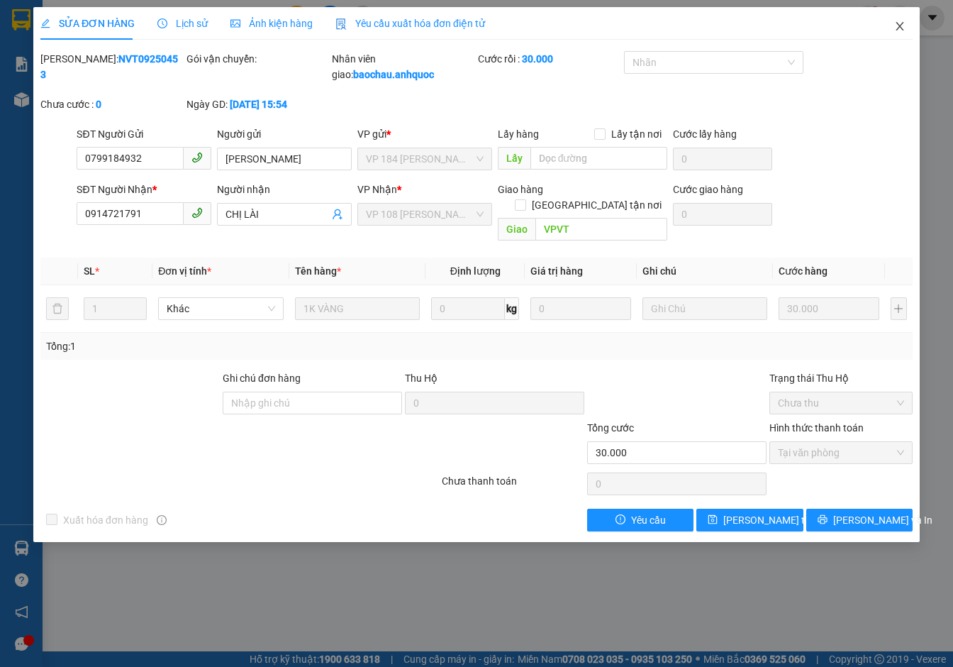
click at [900, 29] on icon "close" at bounding box center [900, 26] width 11 height 11
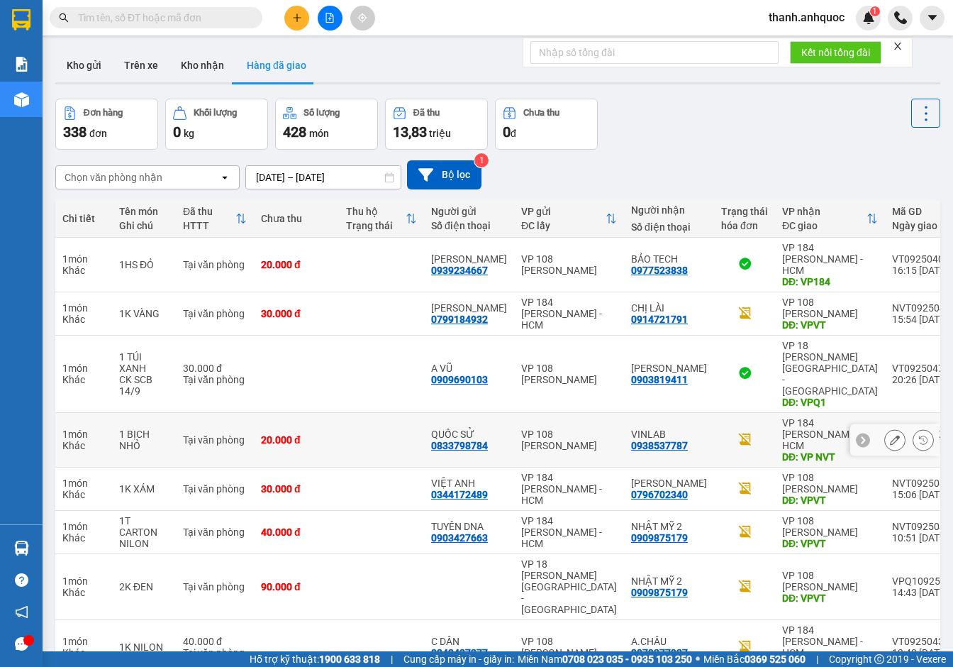
click at [885, 428] on button at bounding box center [895, 440] width 20 height 25
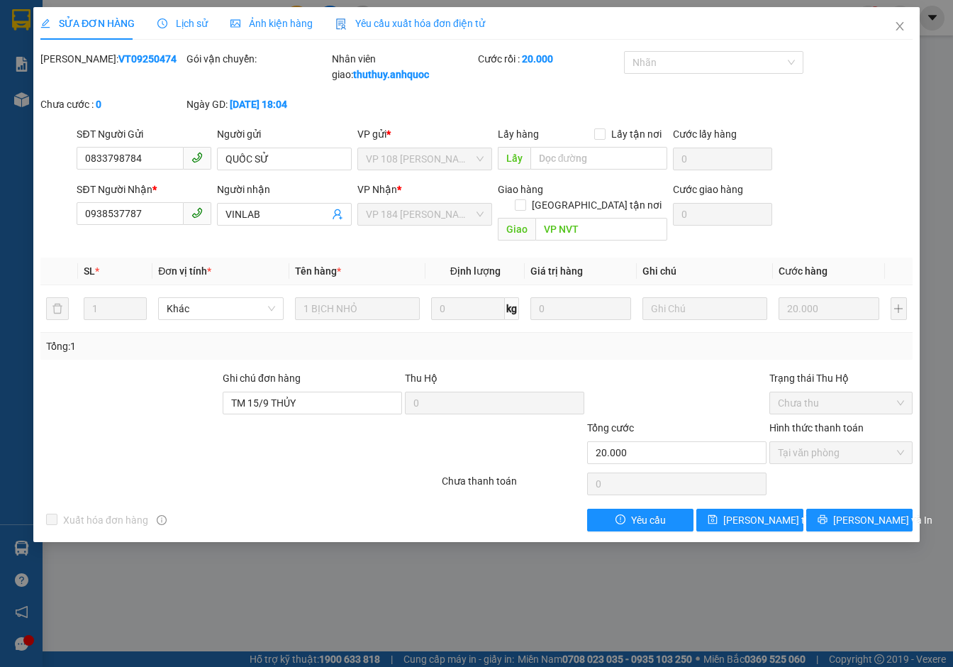
click at [384, 25] on span "Yêu cầu xuất hóa đơn điện tử" at bounding box center [411, 23] width 150 height 11
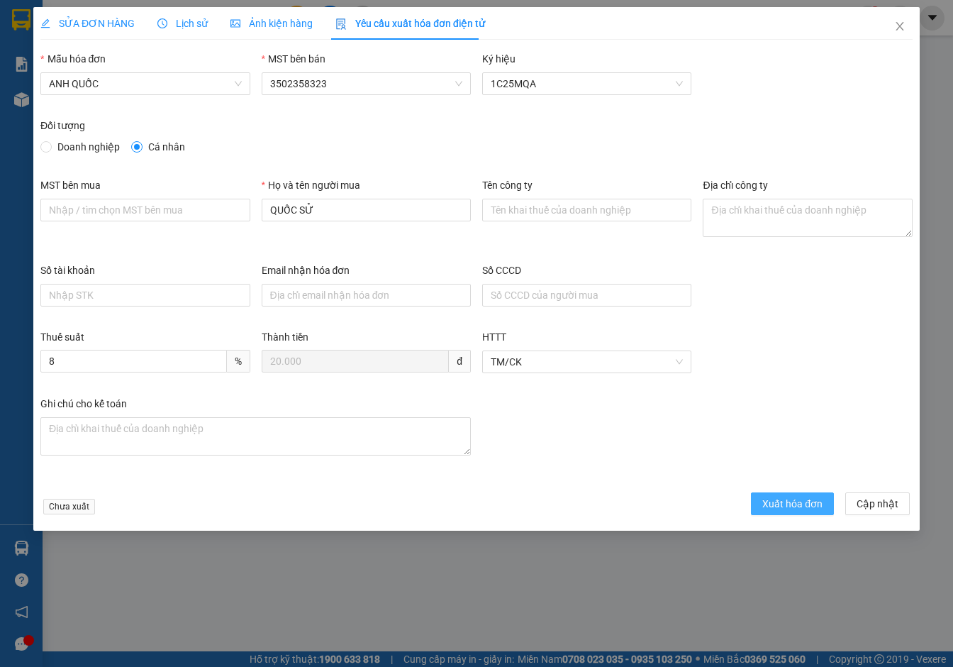
click at [818, 513] on button "Xuất hóa đơn" at bounding box center [792, 503] width 83 height 23
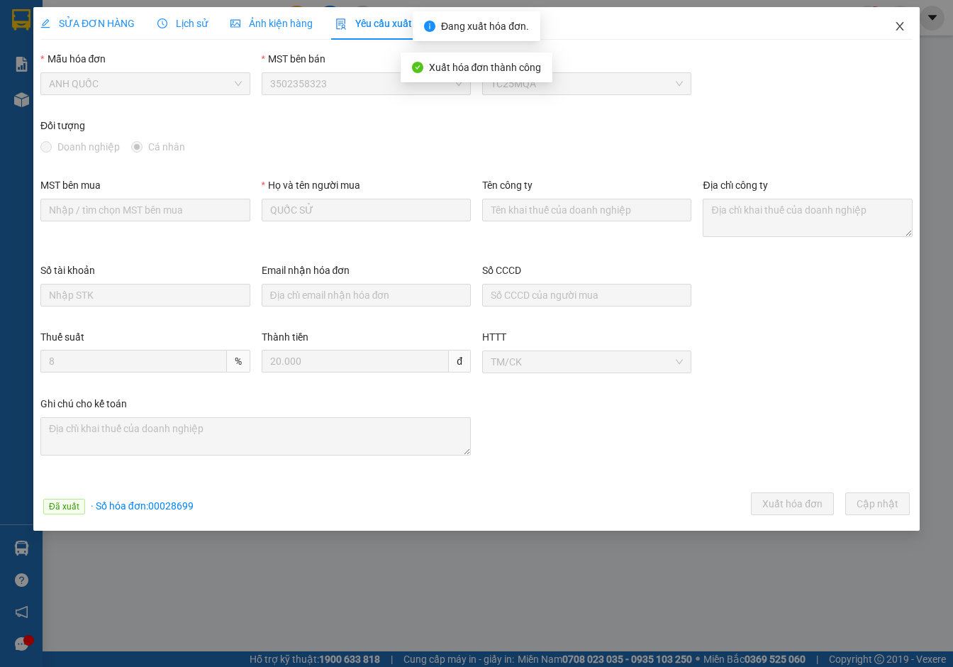
click at [903, 26] on icon "close" at bounding box center [900, 26] width 11 height 11
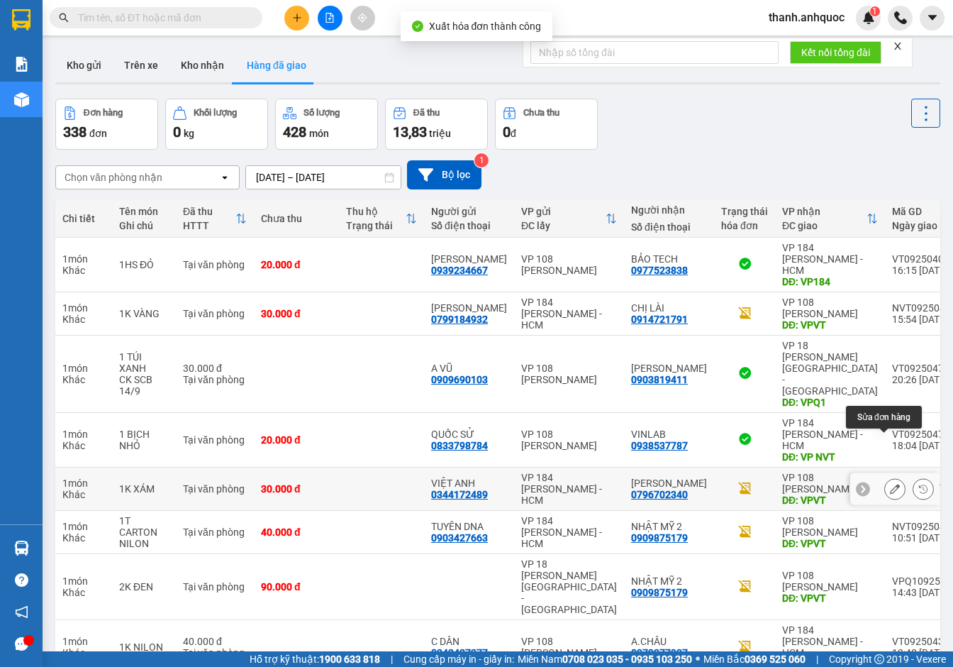
click at [890, 484] on icon at bounding box center [895, 489] width 10 height 10
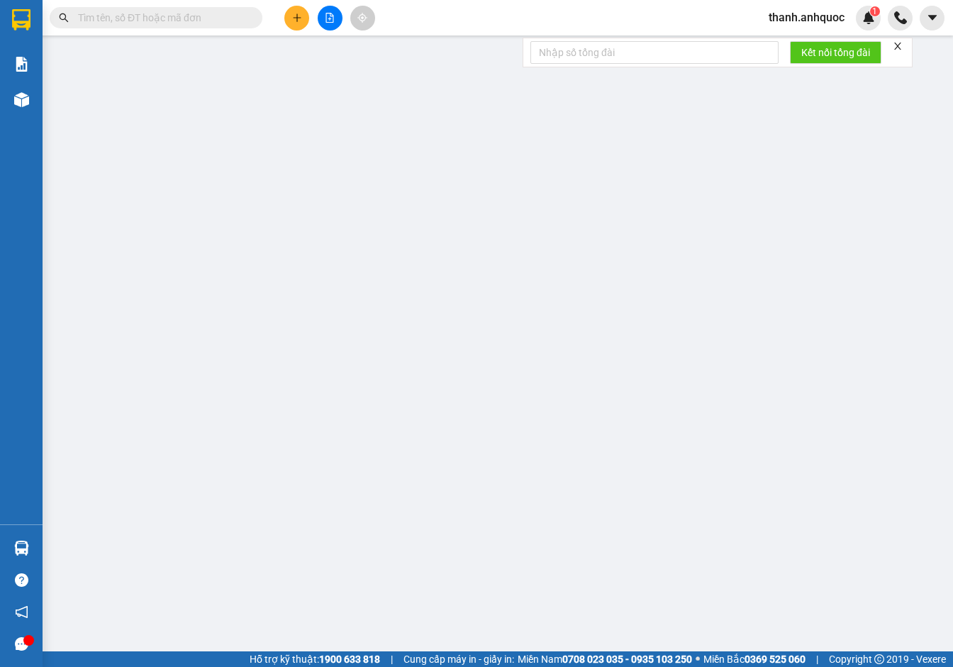
type input "0344172489"
type input "VIỆT ANH"
type input "0796702340"
type input "[PERSON_NAME]"
type input "VPVT"
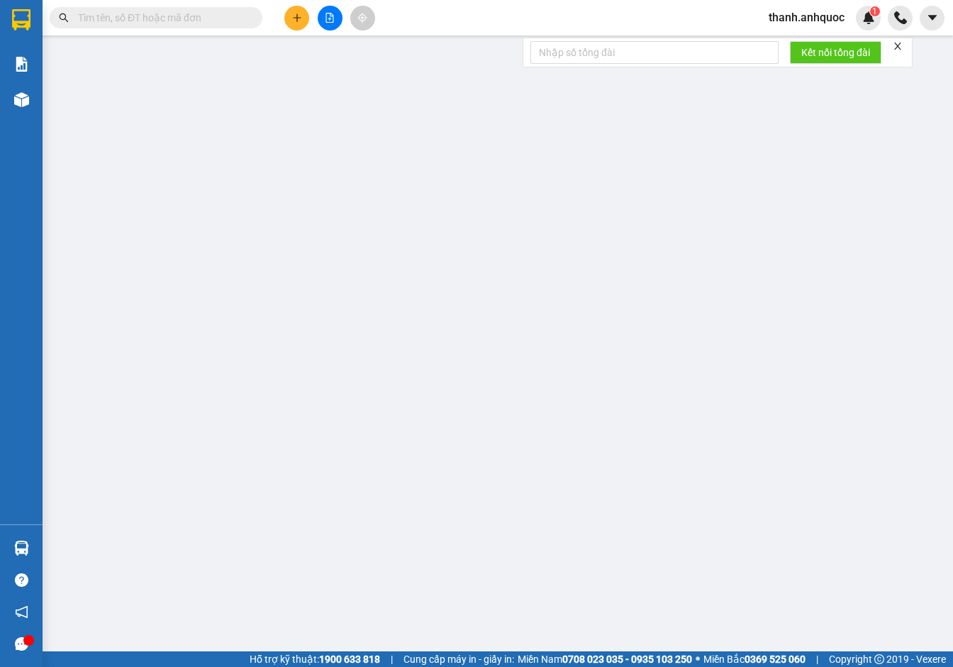
type input "30.000"
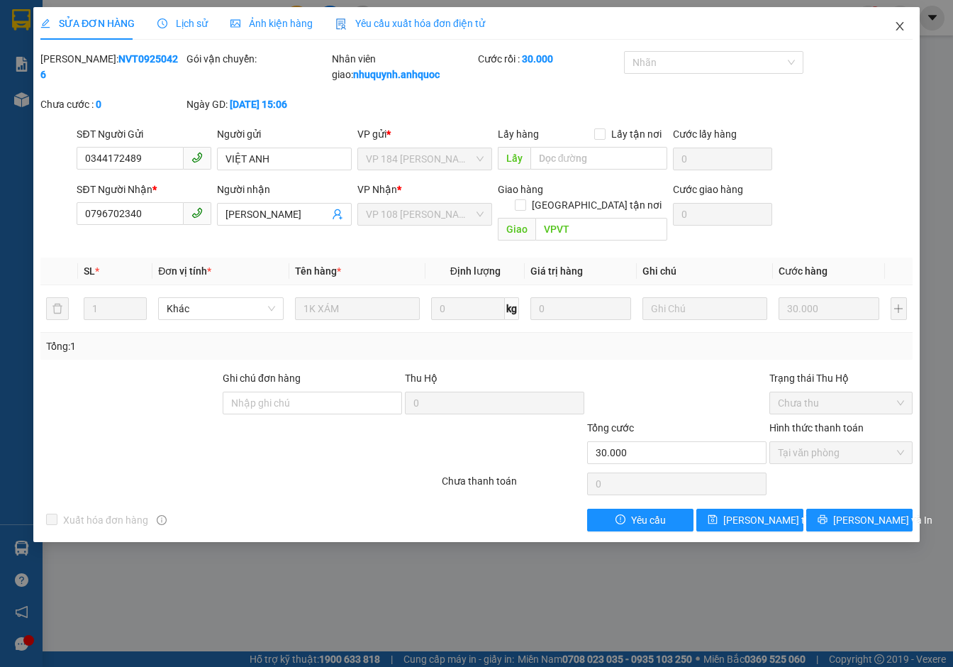
click at [902, 26] on icon "close" at bounding box center [900, 26] width 8 height 9
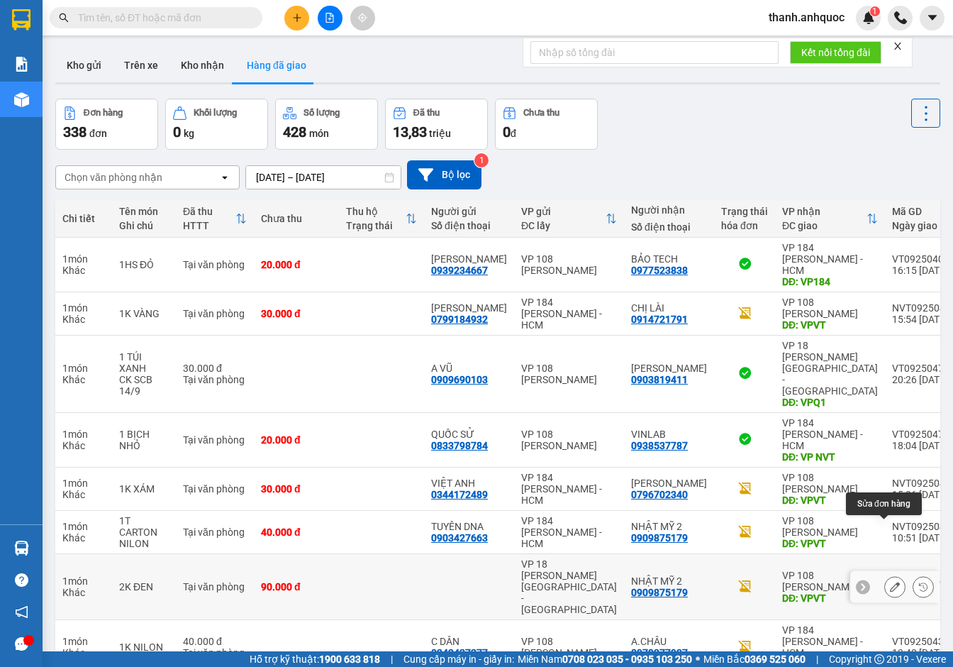
click at [890, 582] on icon at bounding box center [895, 587] width 10 height 10
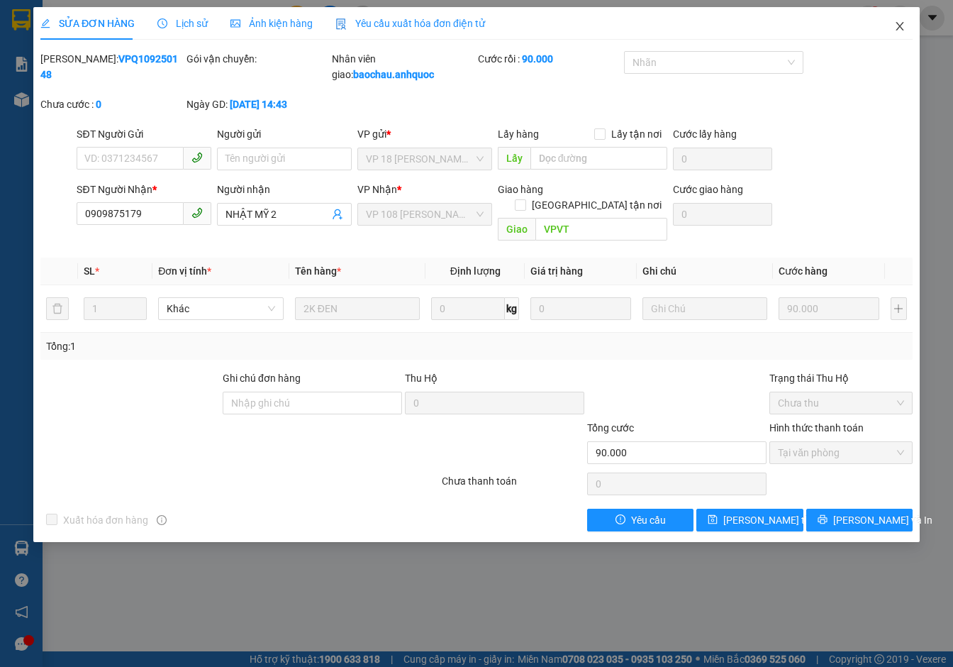
click at [901, 26] on icon "close" at bounding box center [900, 26] width 8 height 9
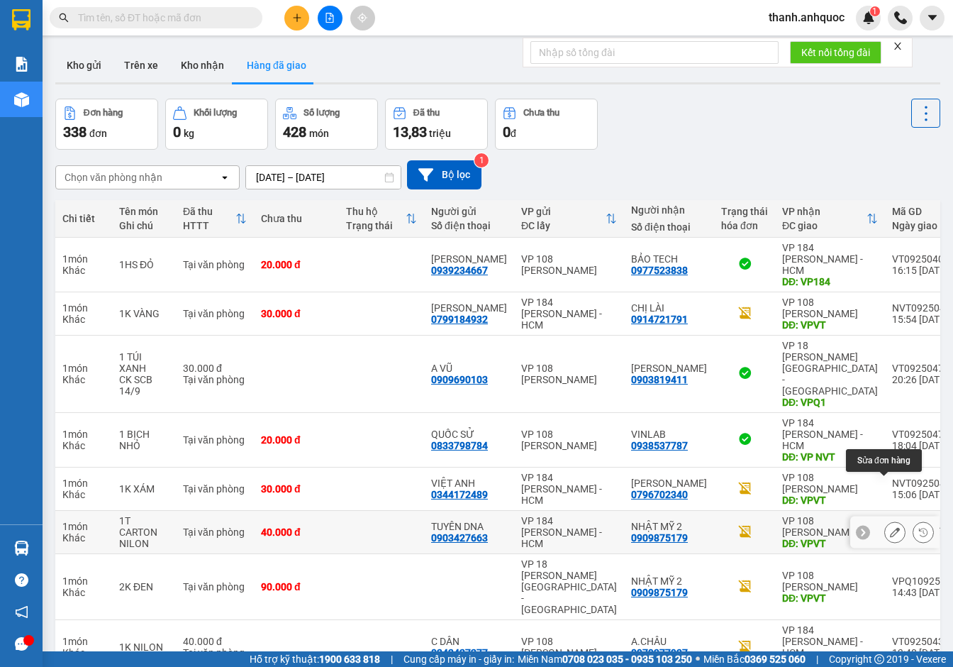
click at [890, 527] on icon at bounding box center [895, 532] width 10 height 10
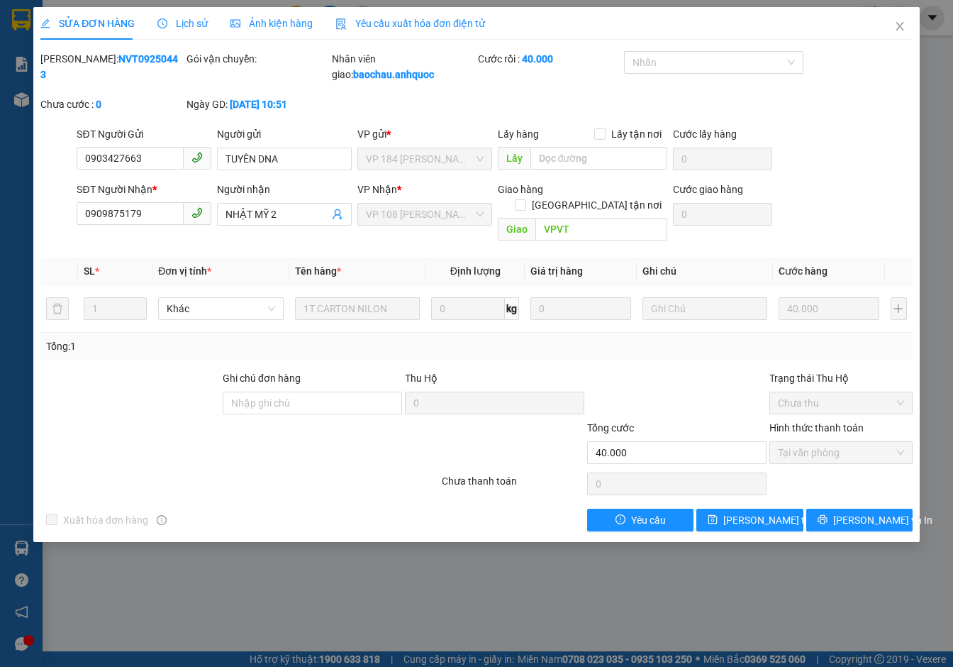
click at [400, 19] on span "Yêu cầu xuất hóa đơn điện tử" at bounding box center [411, 23] width 150 height 11
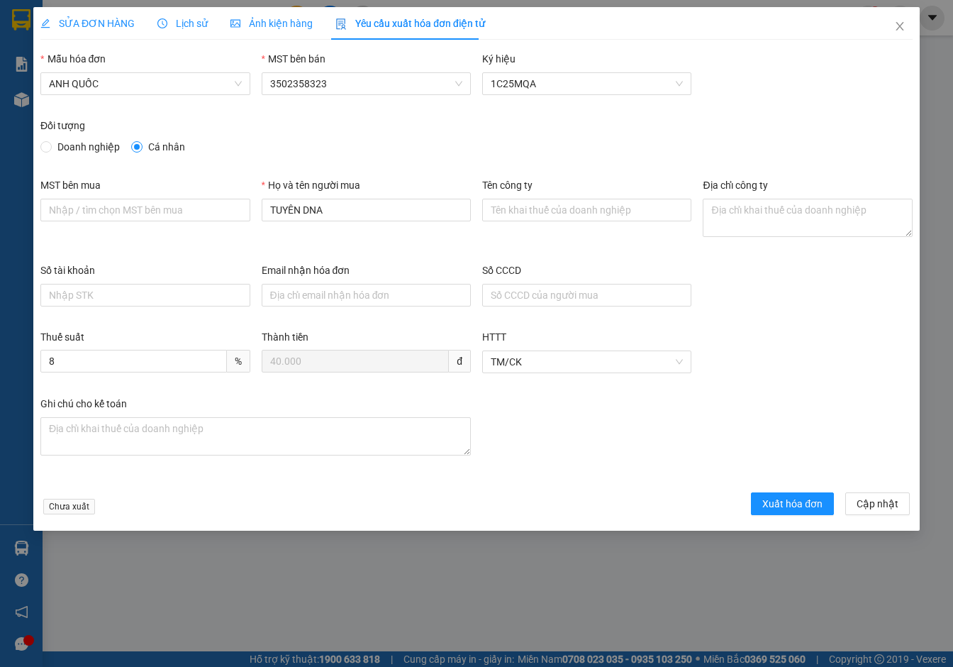
click at [108, 147] on span "Doanh nghiệp" at bounding box center [89, 147] width 74 height 16
click at [50, 147] on input "Doanh nghiệp" at bounding box center [45, 146] width 10 height 10
radio input "true"
radio input "false"
click at [114, 204] on input "MST bên mua" at bounding box center [144, 210] width 209 height 23
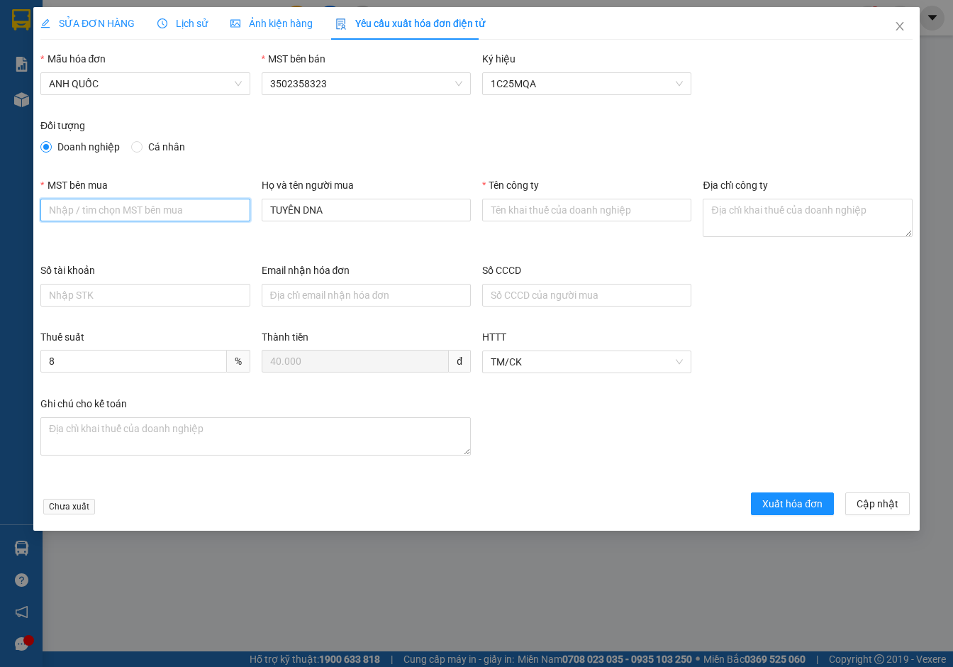
type input "3502206708"
drag, startPoint x: 348, startPoint y: 207, endPoint x: 104, endPoint y: 199, distance: 244.2
click at [104, 199] on div "MST bên mua 3502206708 Họ và tên người mua TUYÊN DNA Tên công ty Địa chỉ công ty" at bounding box center [477, 219] width 884 height 85
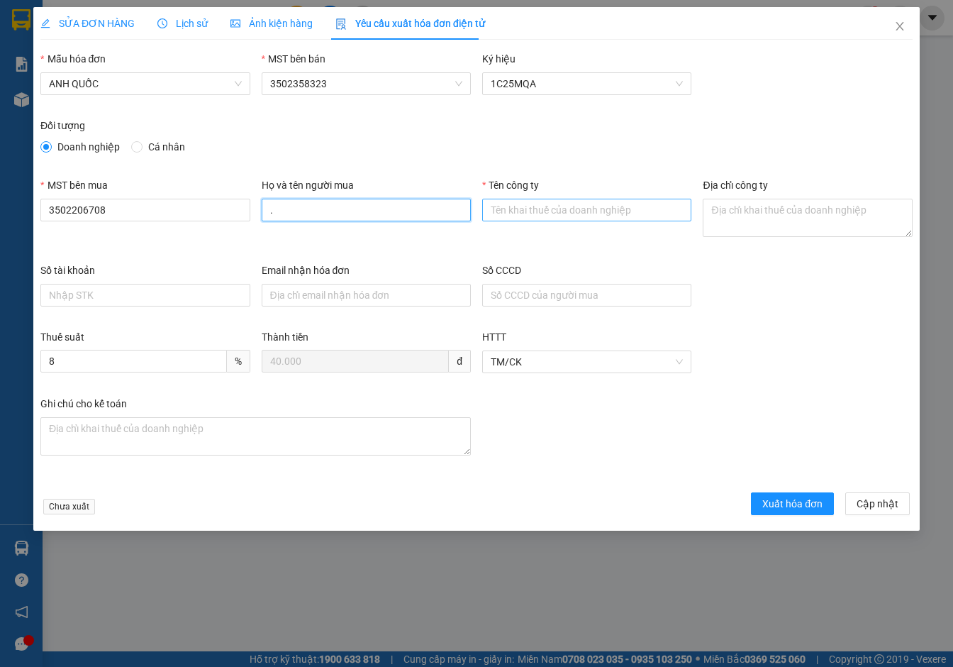
type input "."
click at [507, 210] on input "Tên công ty" at bounding box center [586, 210] width 209 height 23
type input "Công Ty TNHH Thương Mại Dịch Vụ Ô Tô [GEOGRAPHIC_DATA]"
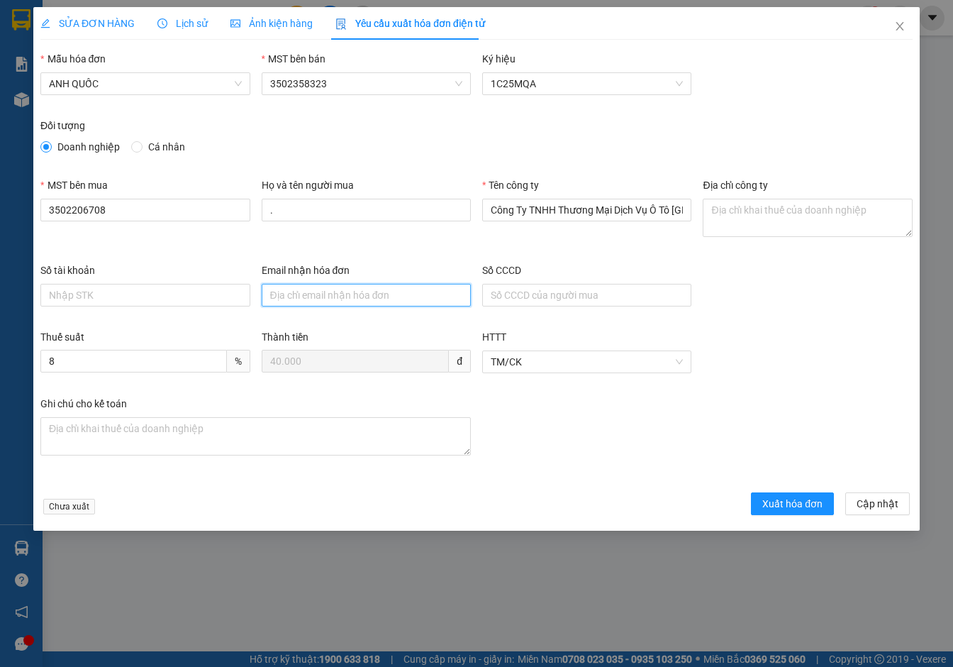
click at [375, 290] on input "Email nhận hóa đơn" at bounding box center [366, 295] width 209 height 23
type input "[EMAIL_ADDRESS][DOMAIN_NAME]"
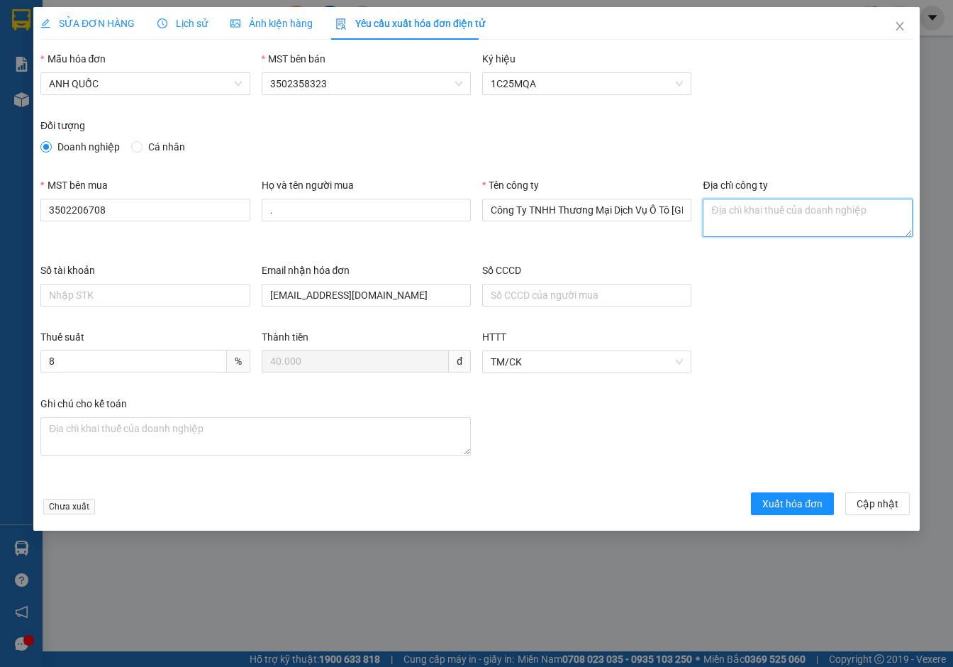
click at [774, 221] on textarea "Địa chỉ công ty" at bounding box center [807, 218] width 209 height 38
paste textarea "219B [PERSON_NAME], [GEOGRAPHIC_DATA], [GEOGRAPHIC_DATA], [GEOGRAPHIC_DATA]"
type textarea "219B [PERSON_NAME], [GEOGRAPHIC_DATA], [GEOGRAPHIC_DATA], [GEOGRAPHIC_DATA]"
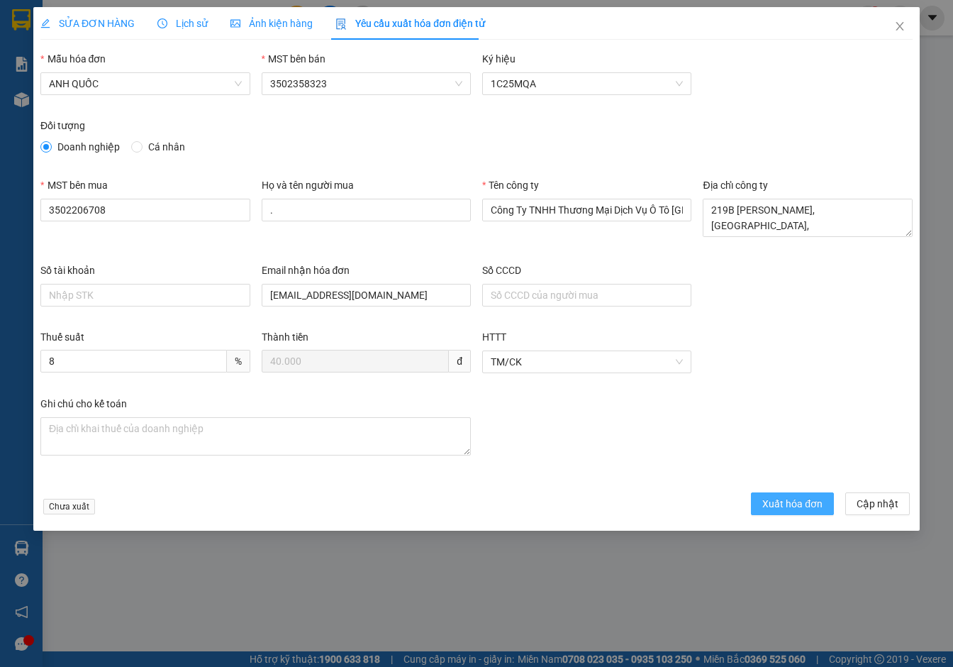
click at [788, 495] on button "Xuất hóa đơn" at bounding box center [792, 503] width 83 height 23
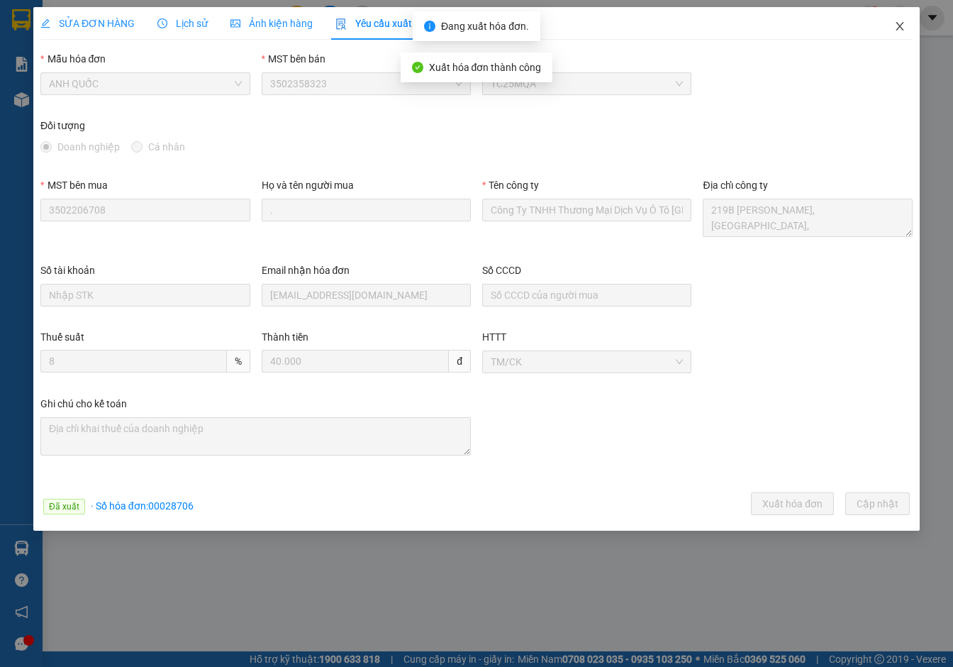
click at [901, 27] on icon "close" at bounding box center [900, 26] width 11 height 11
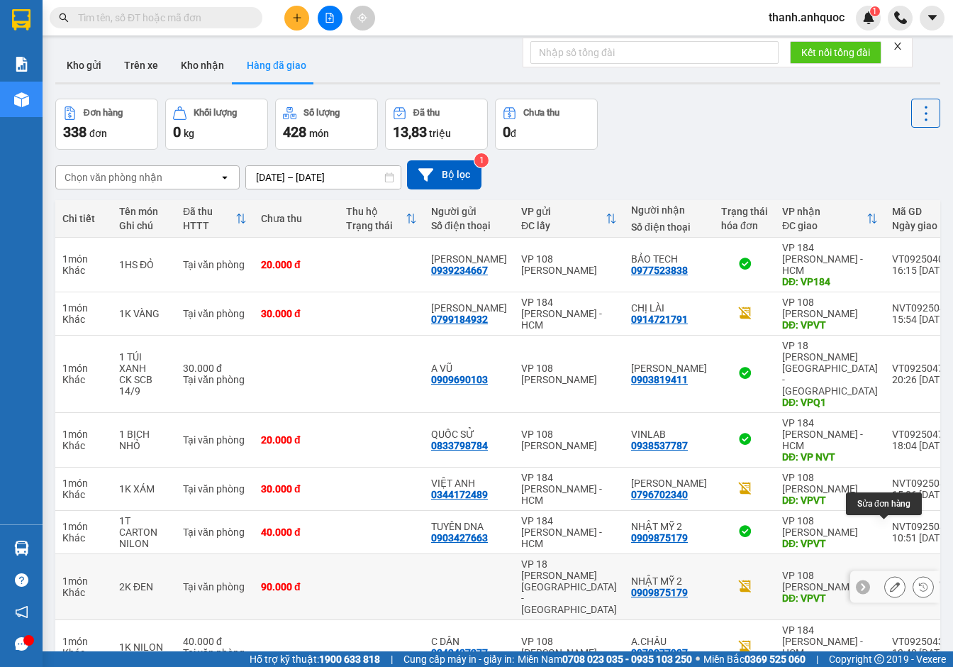
click at [890, 582] on icon at bounding box center [895, 587] width 10 height 10
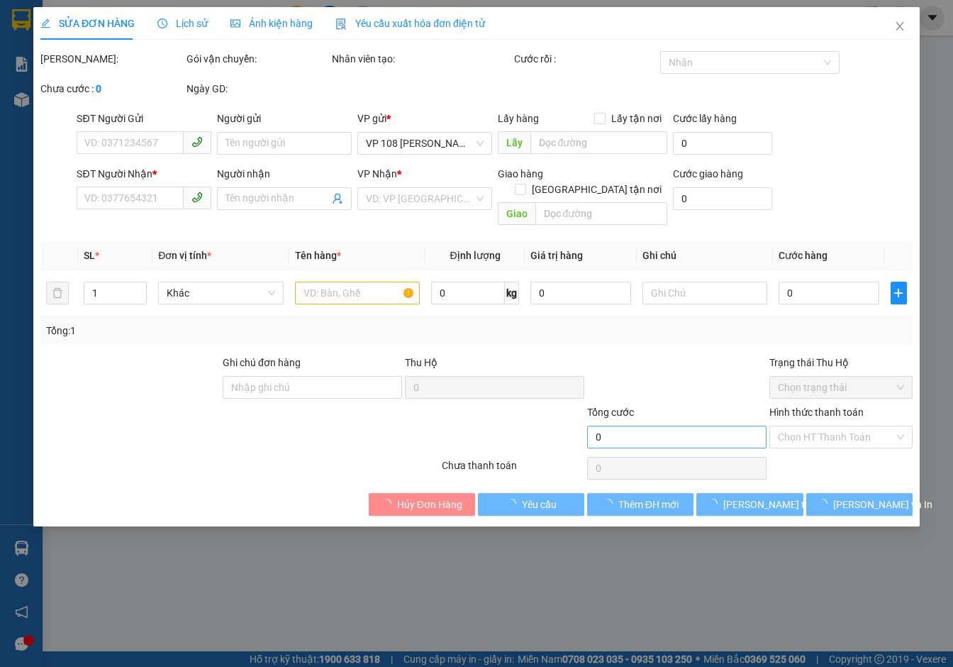
type input "0909875179"
type input "NHẬT MỸ 2"
type input "VPVT"
type input "90.000"
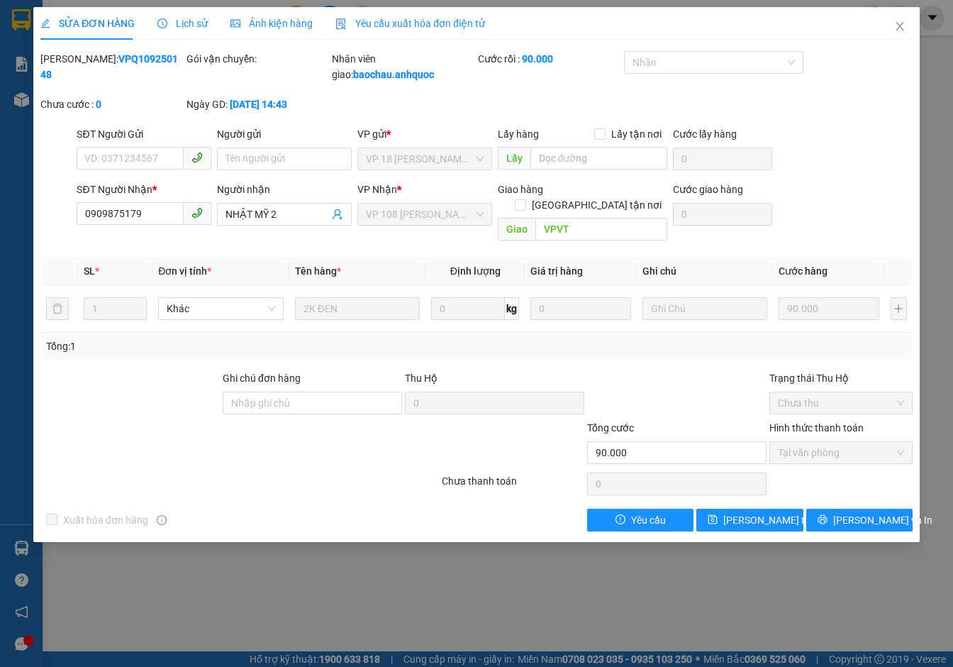
click at [415, 21] on span "Yêu cầu xuất hóa đơn điện tử" at bounding box center [411, 23] width 150 height 11
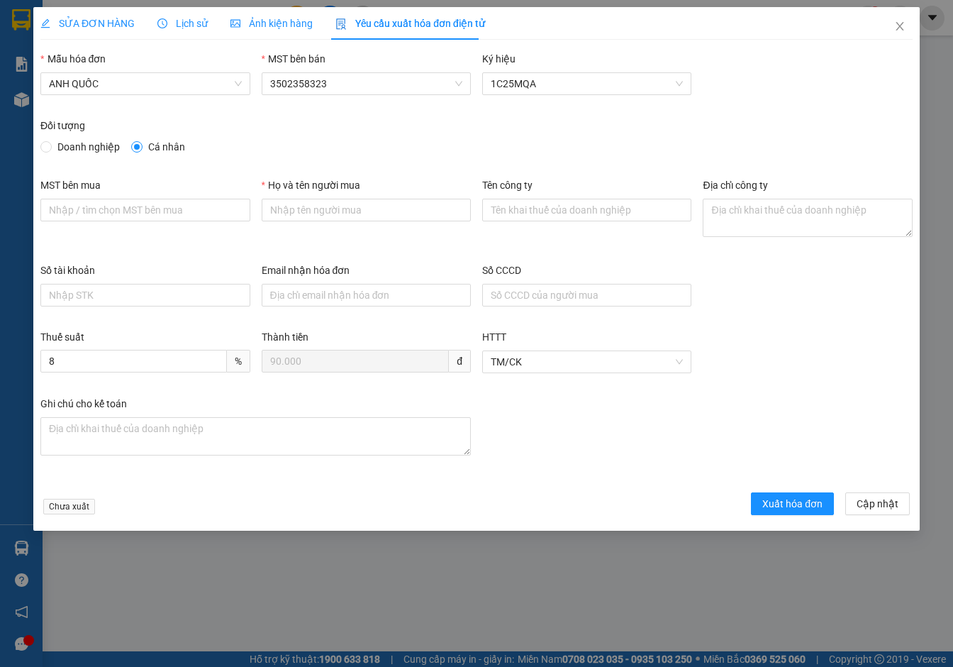
click at [106, 144] on span "Doanh nghiệp" at bounding box center [89, 147] width 74 height 16
click at [50, 144] on input "Doanh nghiệp" at bounding box center [45, 146] width 10 height 10
radio input "true"
radio input "false"
click at [123, 207] on input "MST bên mua" at bounding box center [144, 210] width 209 height 23
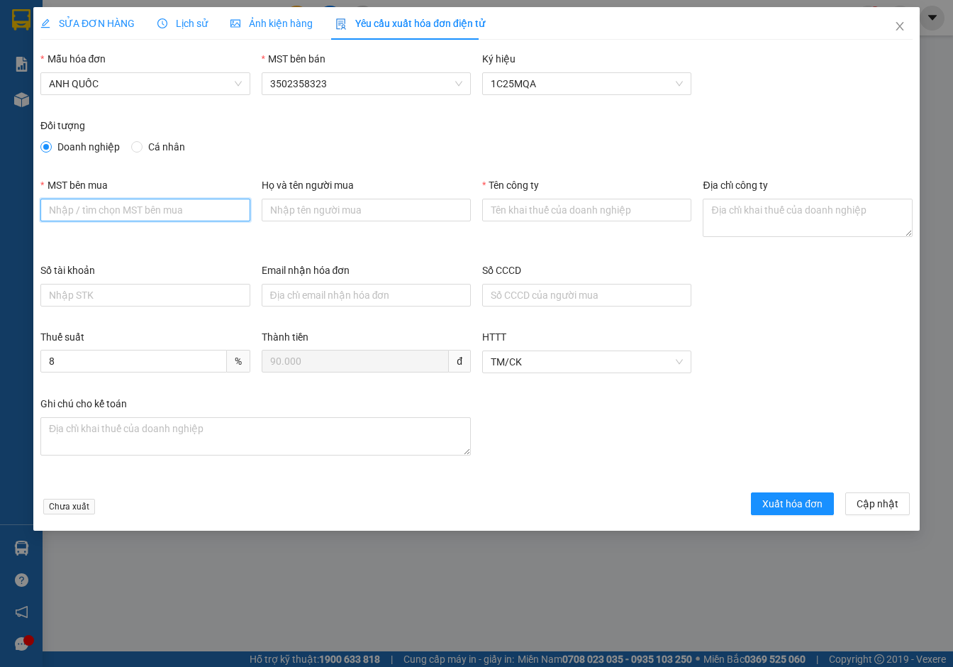
type input "3502206708"
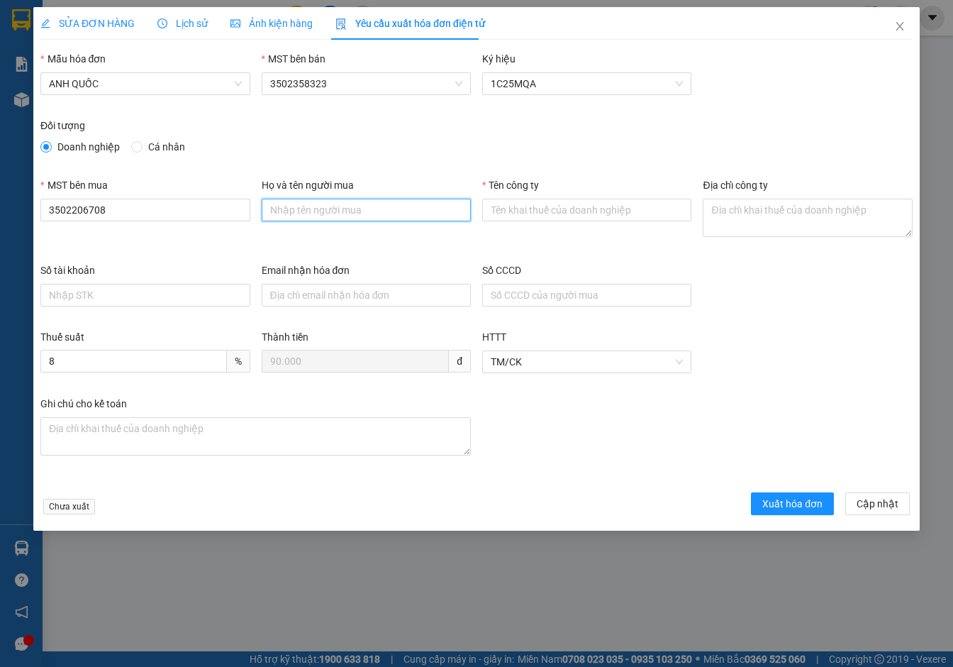
click at [334, 208] on input "Họ và tên người mua" at bounding box center [366, 210] width 209 height 23
type input "."
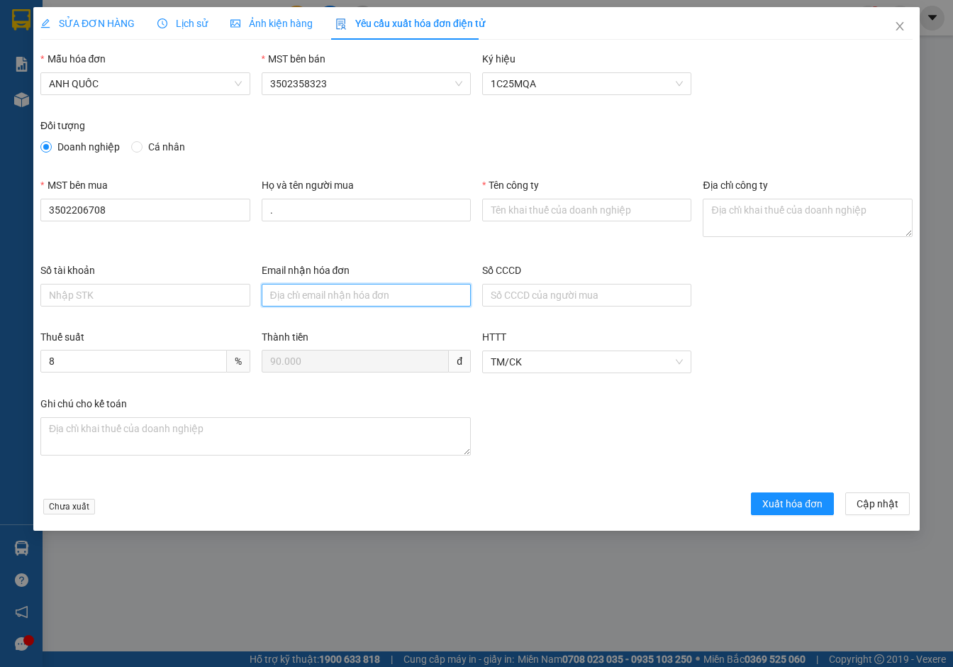
click at [309, 291] on input "Email nhận hóa đơn" at bounding box center [366, 295] width 209 height 23
type input "[EMAIL_ADDRESS][DOMAIN_NAME]"
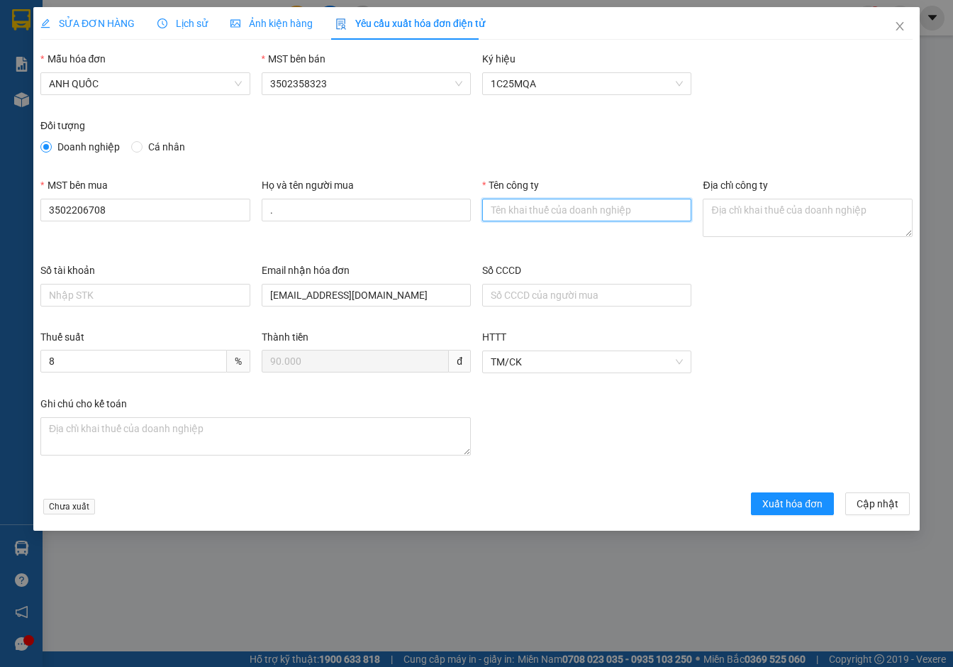
click at [515, 209] on input "Tên công ty" at bounding box center [586, 210] width 209 height 23
type input "Công Ty TNHH Thương Mại Dịch Vụ Ô Tô [GEOGRAPHIC_DATA]"
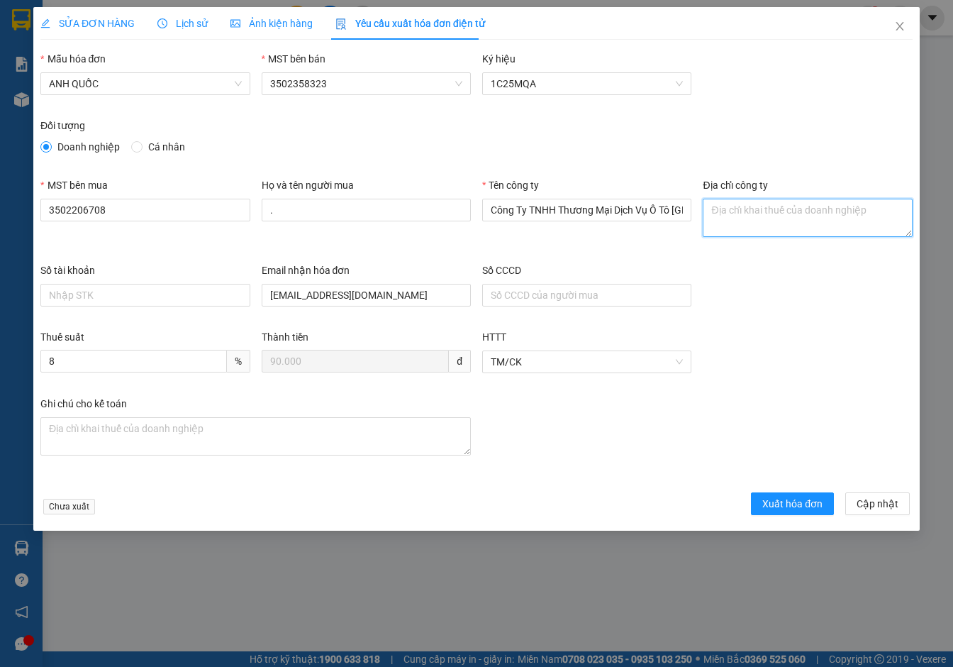
click at [718, 225] on textarea "Địa chỉ công ty" at bounding box center [807, 218] width 209 height 38
paste textarea "219B [PERSON_NAME], [GEOGRAPHIC_DATA], [GEOGRAPHIC_DATA], [GEOGRAPHIC_DATA]"
type textarea "219B [PERSON_NAME], [GEOGRAPHIC_DATA], [GEOGRAPHIC_DATA], [GEOGRAPHIC_DATA]"
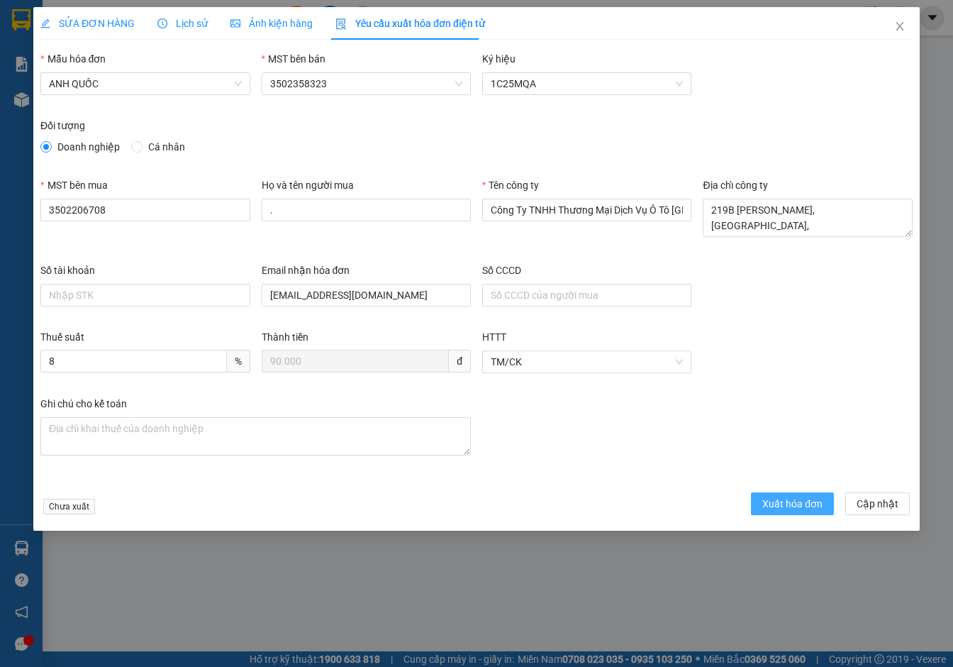
click at [779, 511] on span "Xuất hóa đơn" at bounding box center [793, 504] width 60 height 16
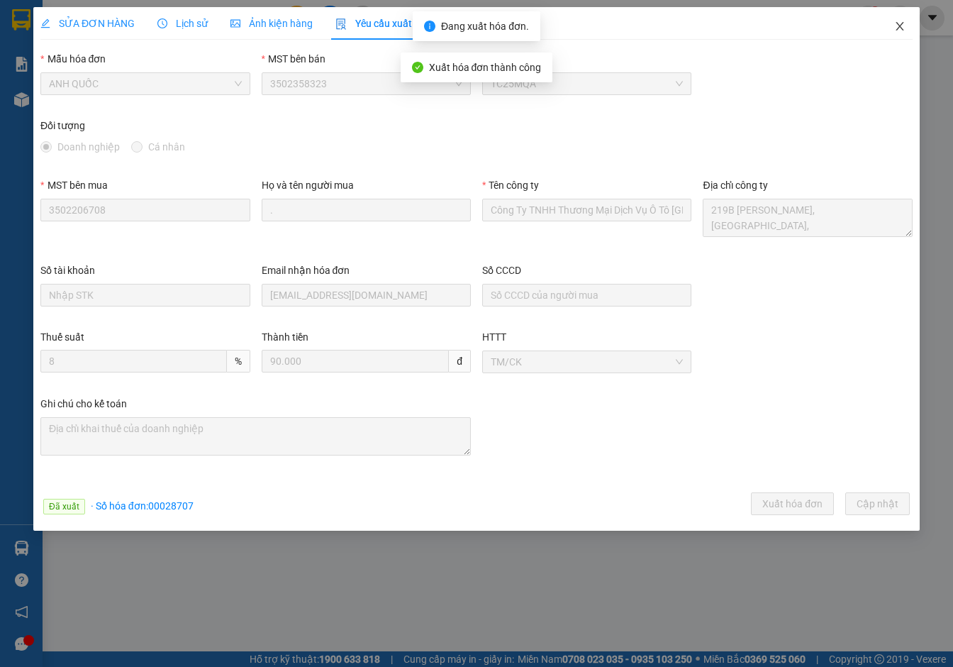
click at [898, 26] on icon "close" at bounding box center [900, 26] width 11 height 11
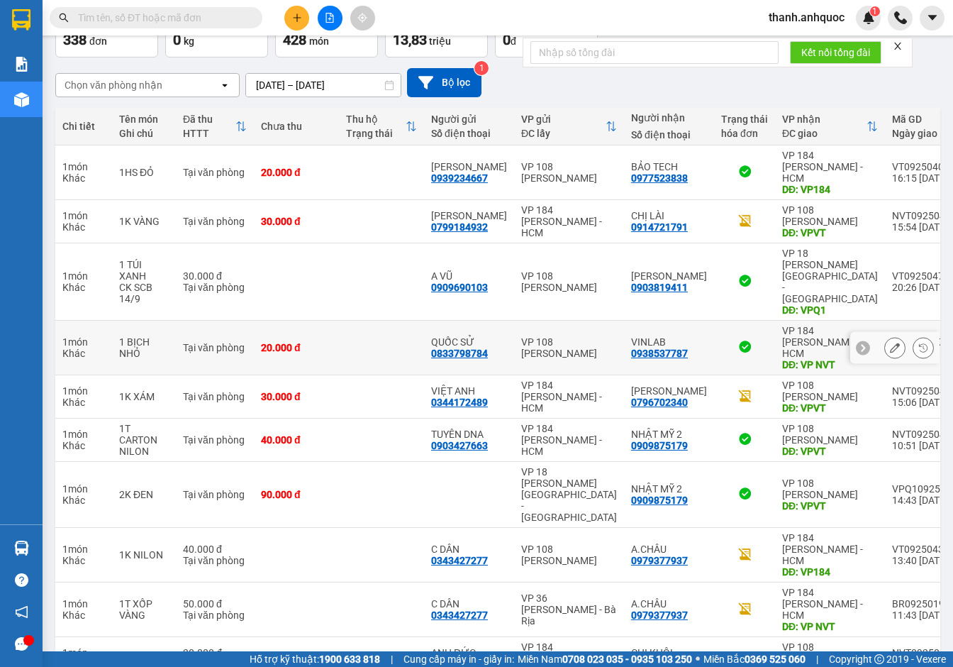
scroll to position [94, 0]
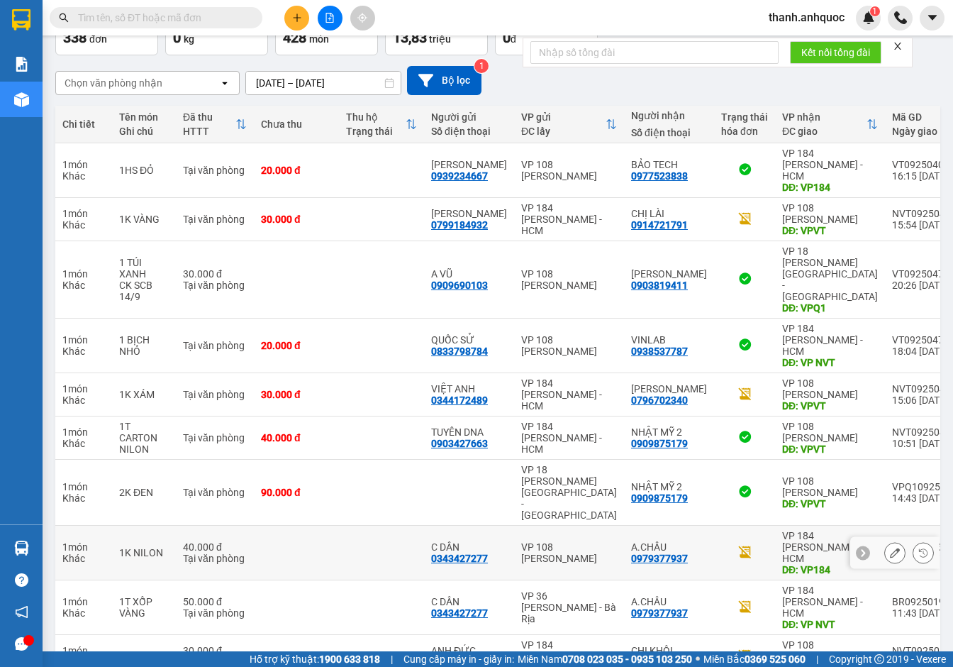
click at [890, 548] on icon at bounding box center [895, 553] width 10 height 10
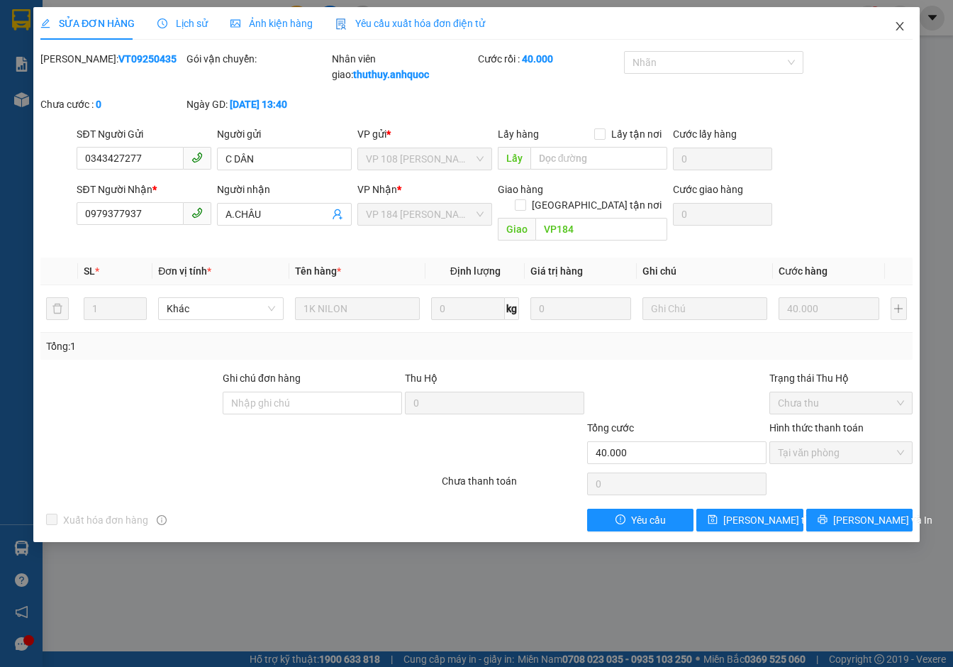
click at [902, 27] on icon "close" at bounding box center [900, 26] width 11 height 11
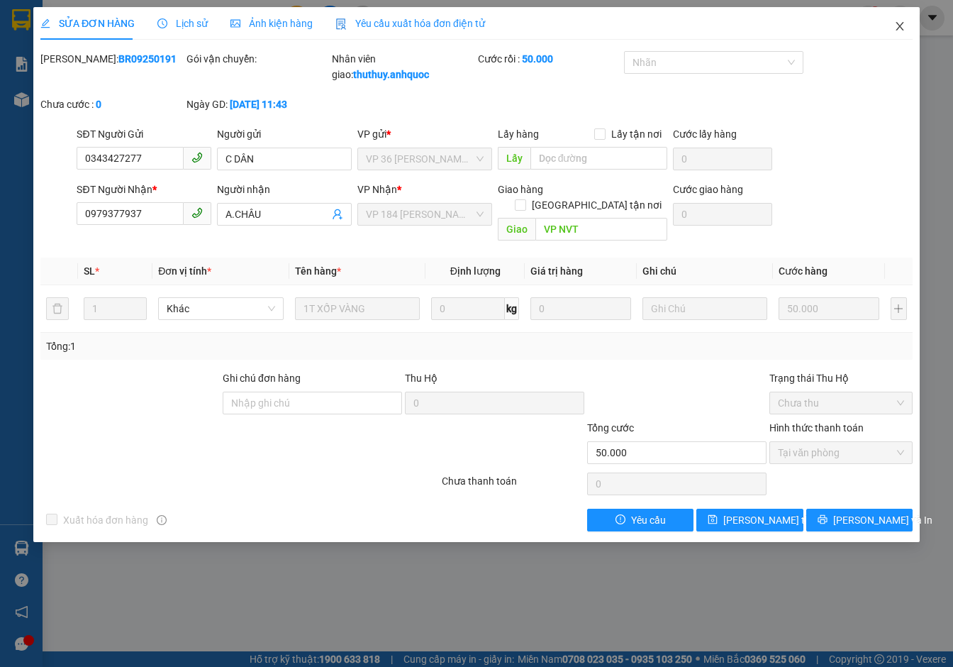
click at [899, 28] on icon "close" at bounding box center [900, 26] width 11 height 11
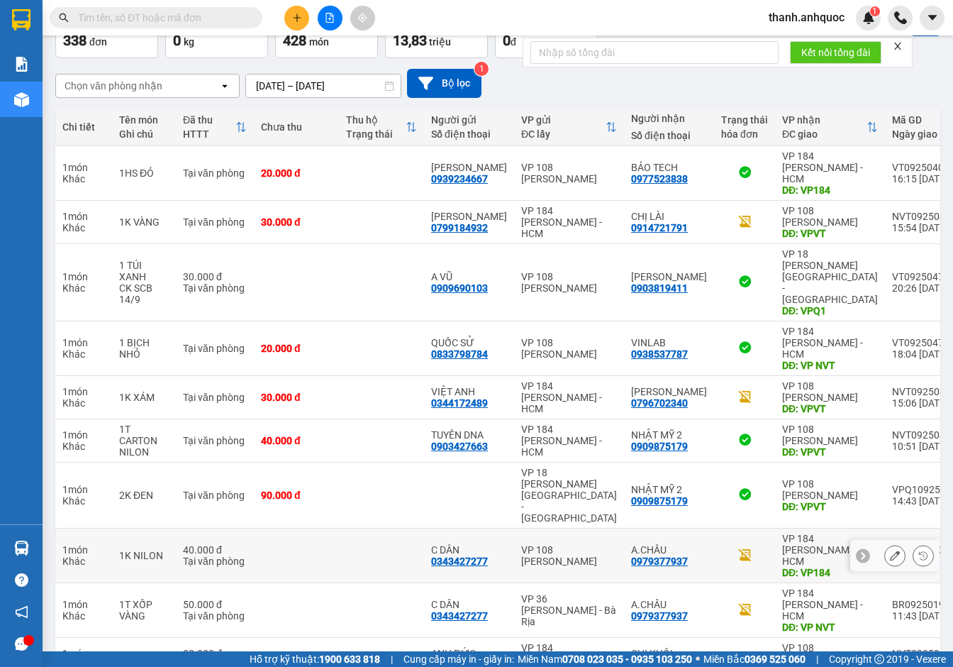
scroll to position [92, 0]
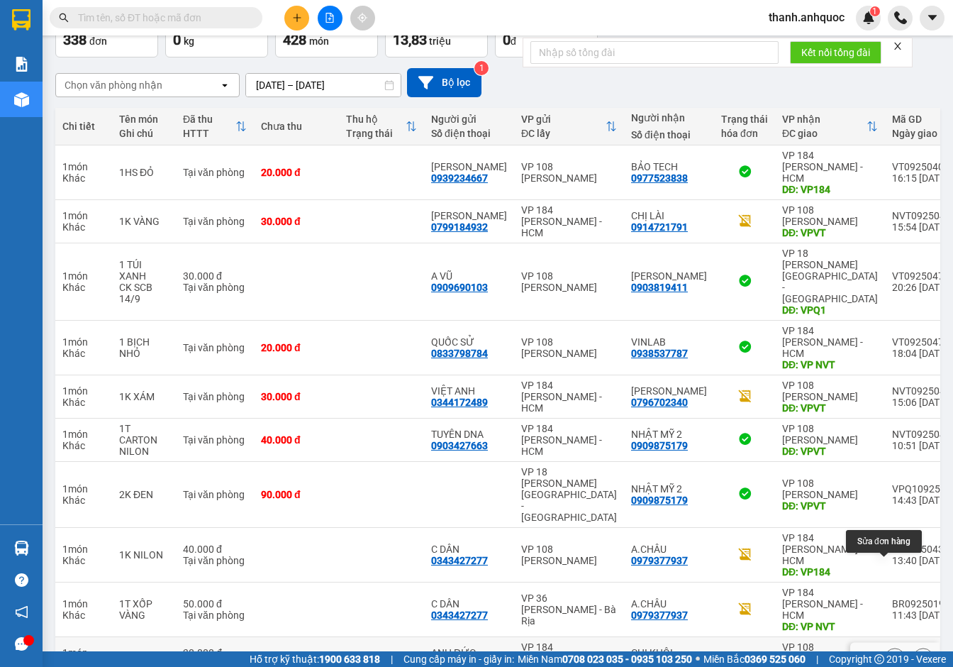
click at [890, 653] on icon at bounding box center [895, 658] width 10 height 10
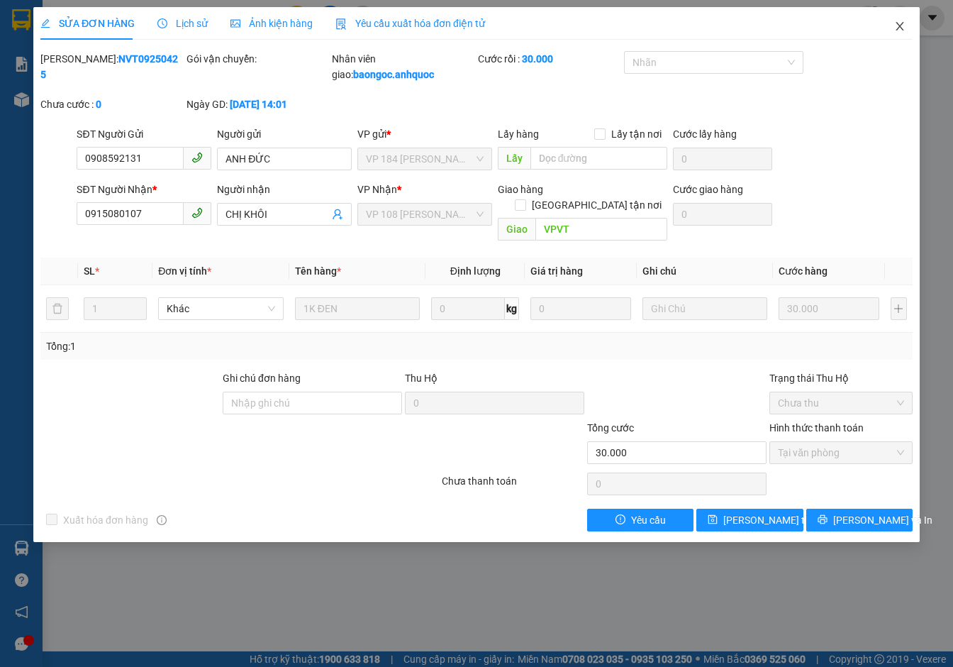
click at [903, 22] on icon "close" at bounding box center [900, 26] width 11 height 11
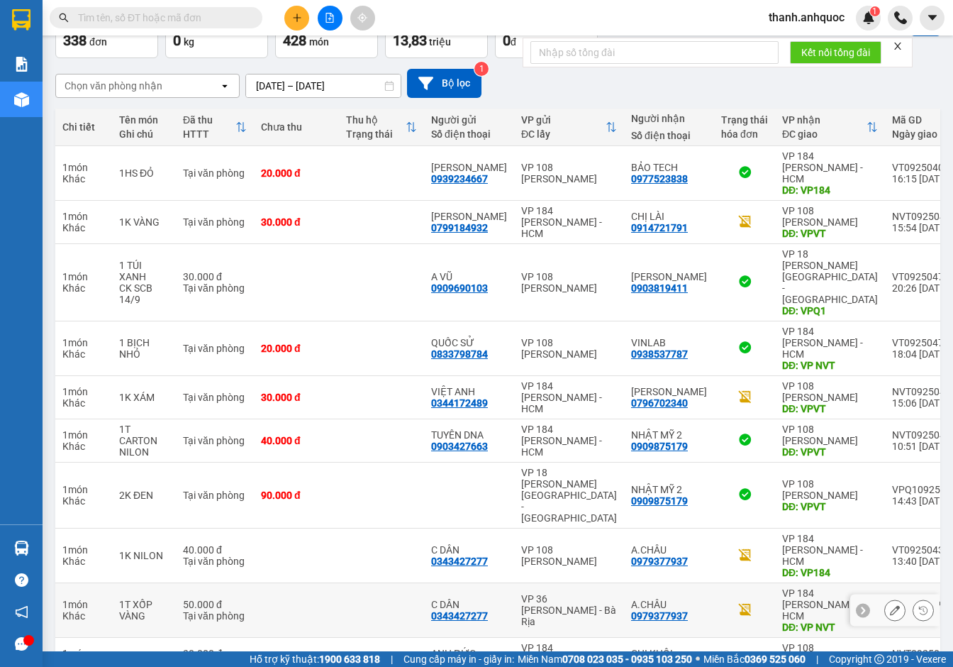
scroll to position [92, 0]
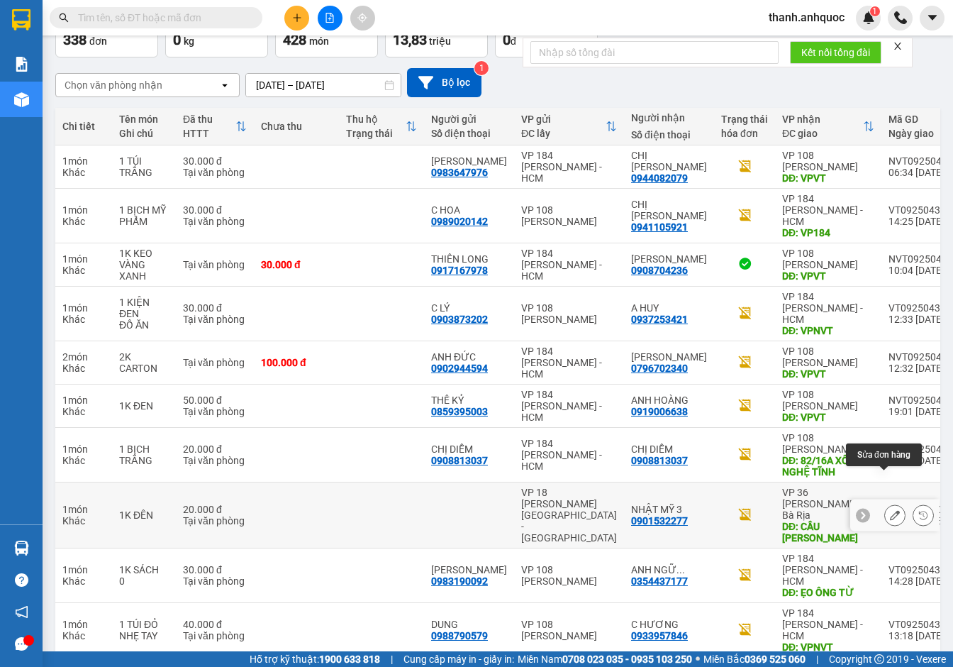
click at [890, 510] on icon at bounding box center [895, 515] width 10 height 10
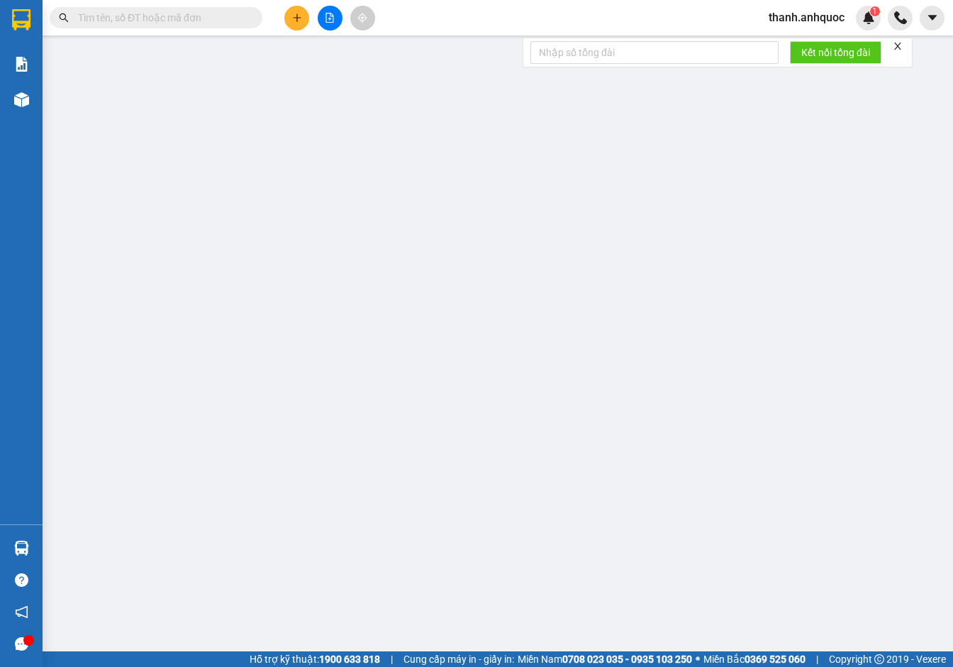
type input "0901532277"
type input "NHẬT MỸ 3"
type input "CẦU [PERSON_NAME]"
type input "20.000"
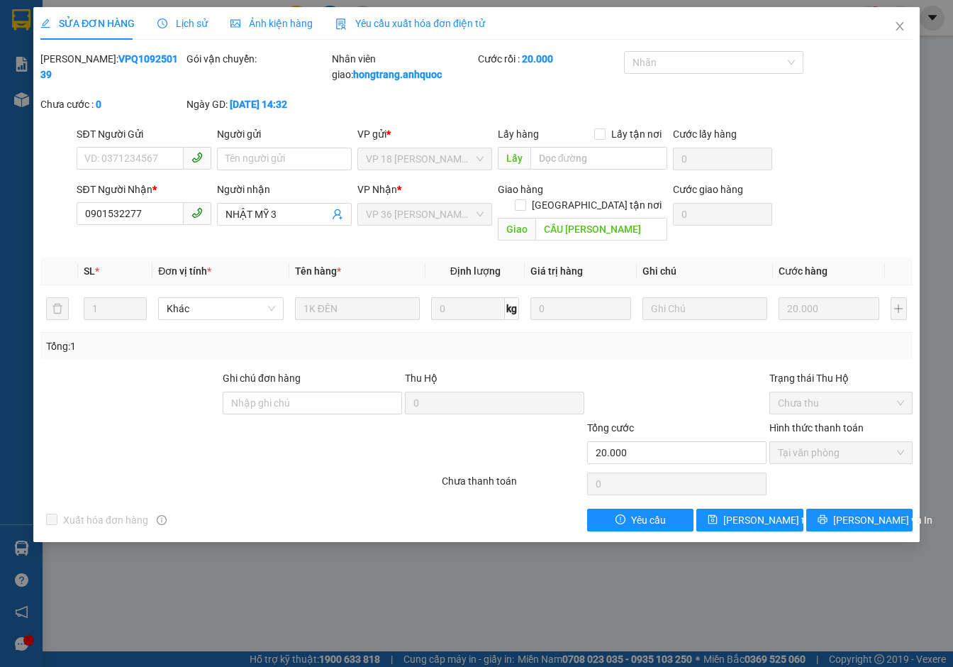
click at [398, 16] on div "Yêu cầu xuất hóa đơn điện tử" at bounding box center [411, 24] width 150 height 16
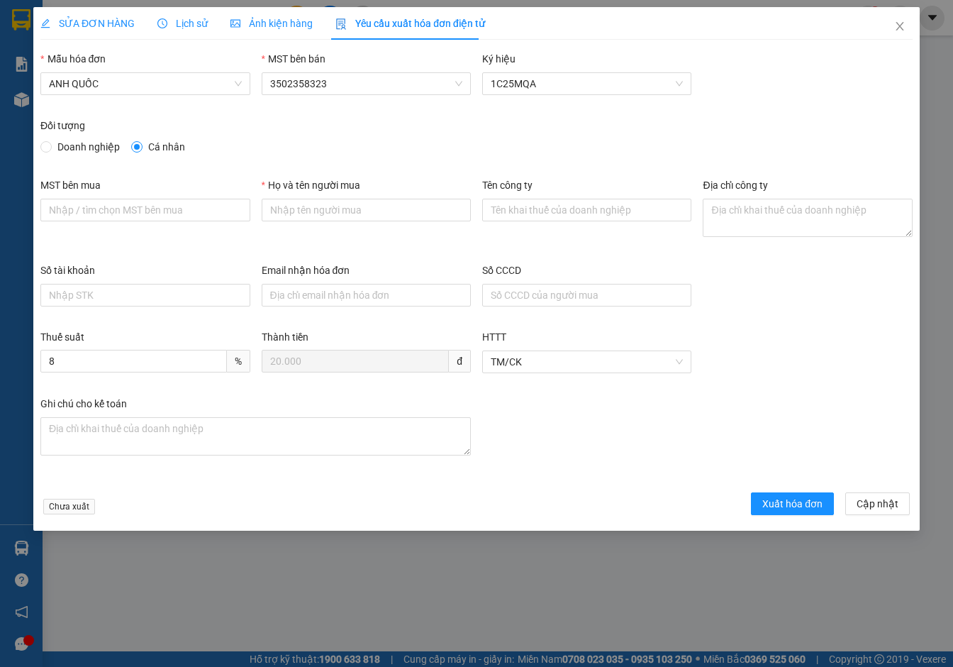
click at [83, 145] on span "Doanh nghiệp" at bounding box center [89, 147] width 74 height 16
click at [50, 145] on input "Doanh nghiệp" at bounding box center [45, 146] width 10 height 10
radio input "true"
radio input "false"
click at [142, 214] on input "MST bên mua" at bounding box center [144, 210] width 209 height 23
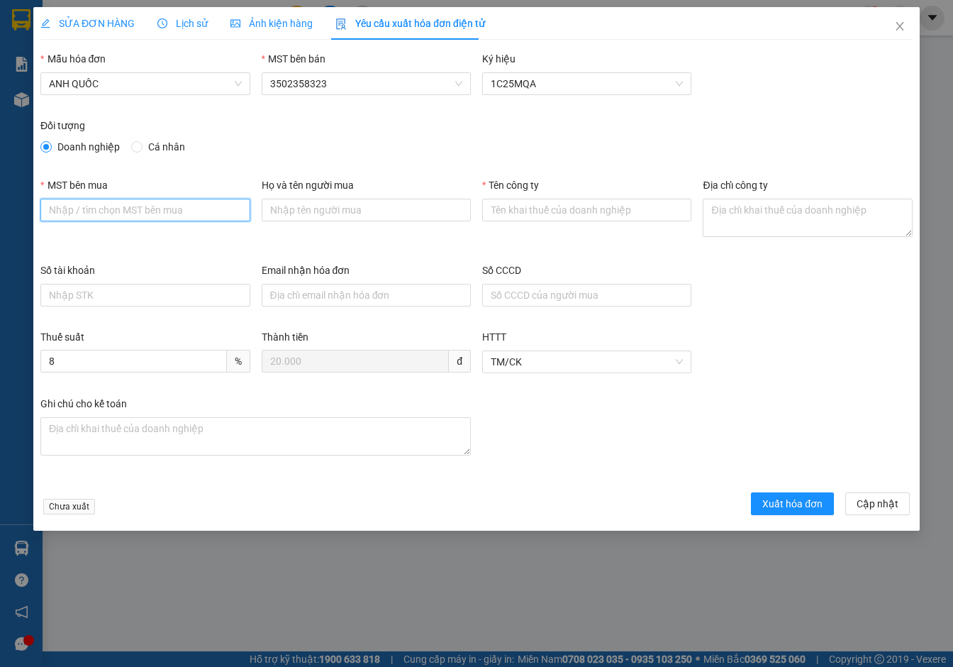
type input "3502206708"
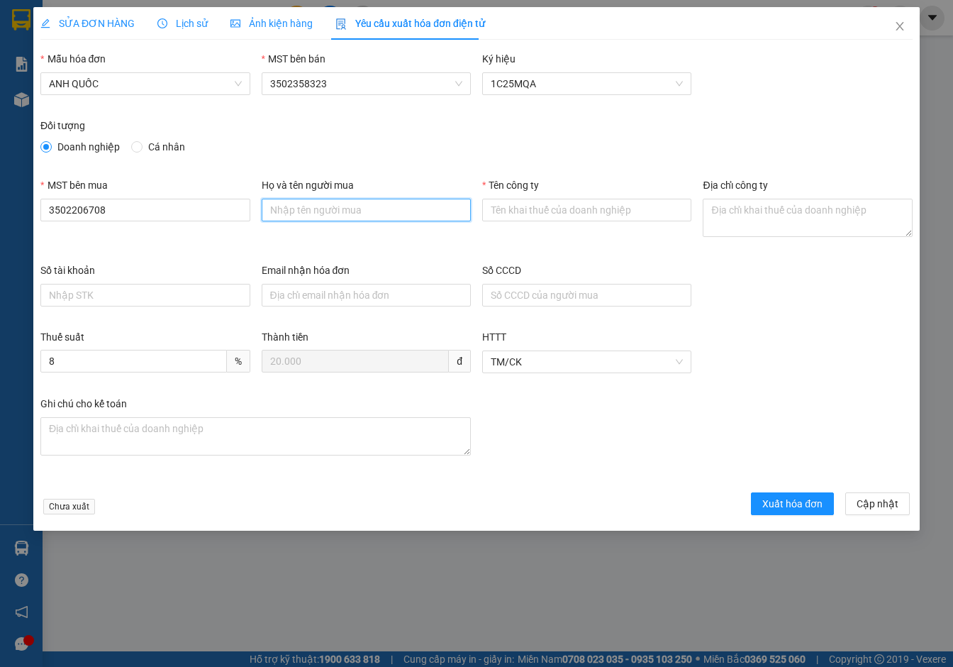
click at [309, 206] on input "Họ và tên người mua" at bounding box center [366, 210] width 209 height 23
type input "."
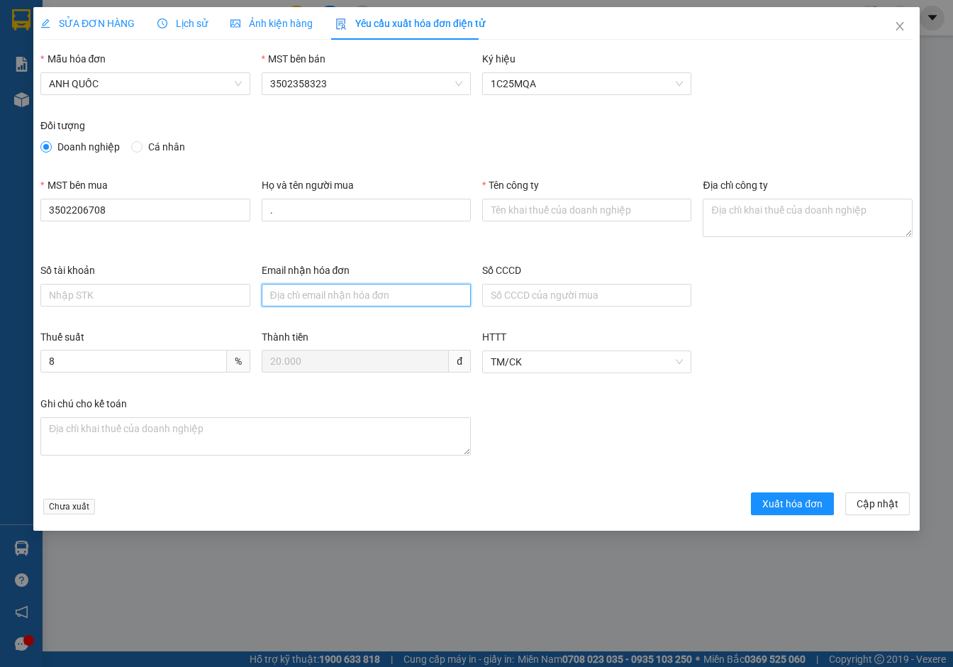
click at [306, 291] on input "Email nhận hóa đơn" at bounding box center [366, 295] width 209 height 23
type input "[EMAIL_ADDRESS][DOMAIN_NAME]"
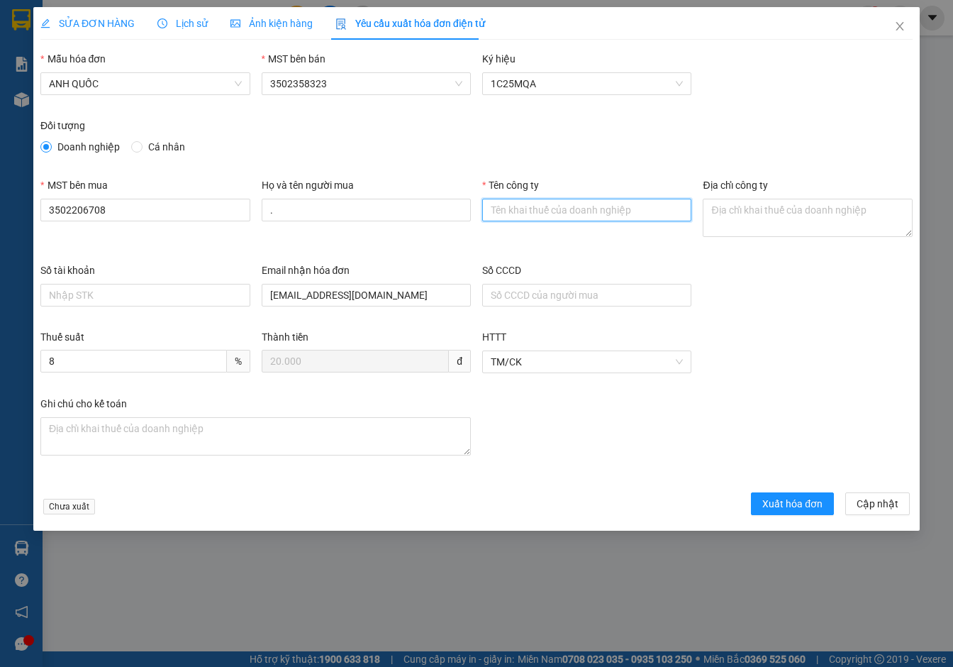
click at [517, 216] on input "Tên công ty" at bounding box center [586, 210] width 209 height 23
type input "Công Ty TNHH Thương Mại Dịch Vụ Ô Tô [GEOGRAPHIC_DATA]"
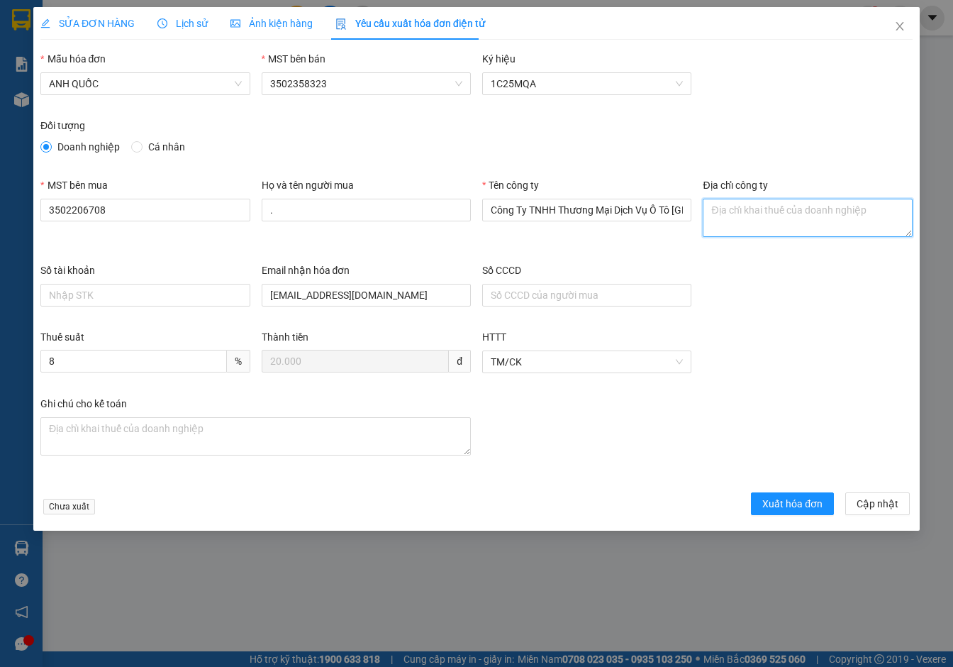
click at [723, 218] on textarea "Địa chỉ công ty" at bounding box center [807, 218] width 209 height 38
paste textarea "219B [PERSON_NAME], [GEOGRAPHIC_DATA], [GEOGRAPHIC_DATA], [GEOGRAPHIC_DATA]"
type textarea "219B [PERSON_NAME], [GEOGRAPHIC_DATA], [GEOGRAPHIC_DATA], [GEOGRAPHIC_DATA]"
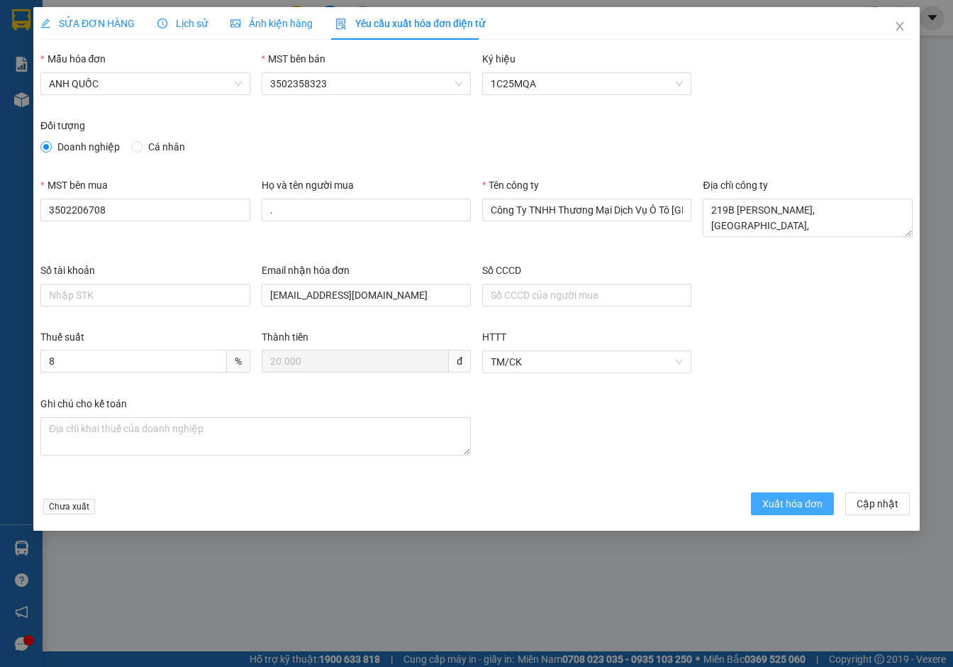
click at [793, 504] on span "Xuất hóa đơn" at bounding box center [793, 504] width 60 height 16
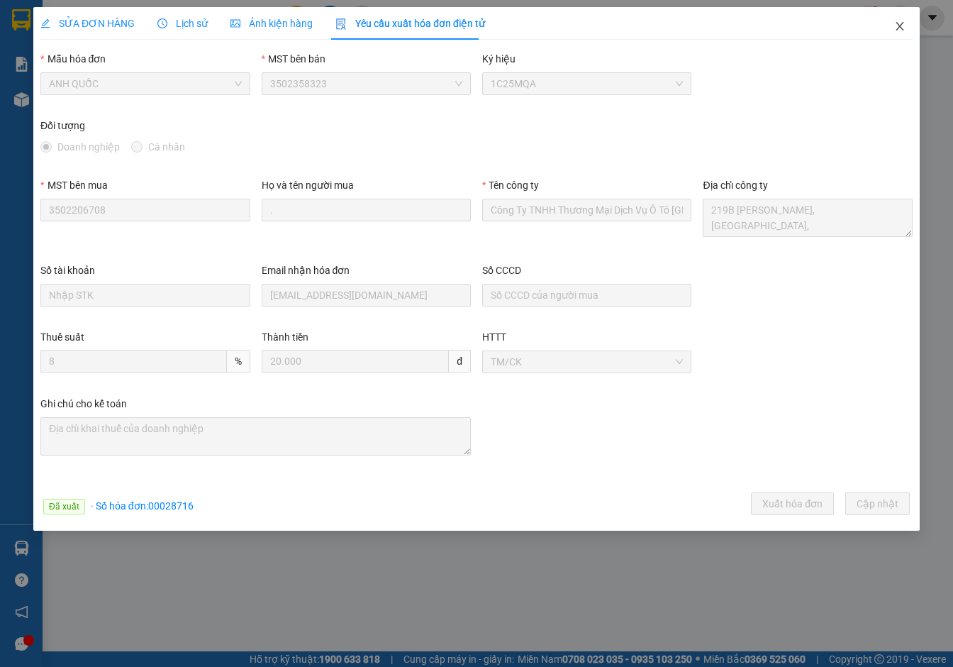
click at [902, 26] on icon "close" at bounding box center [900, 26] width 8 height 9
